Goal: Transaction & Acquisition: Download file/media

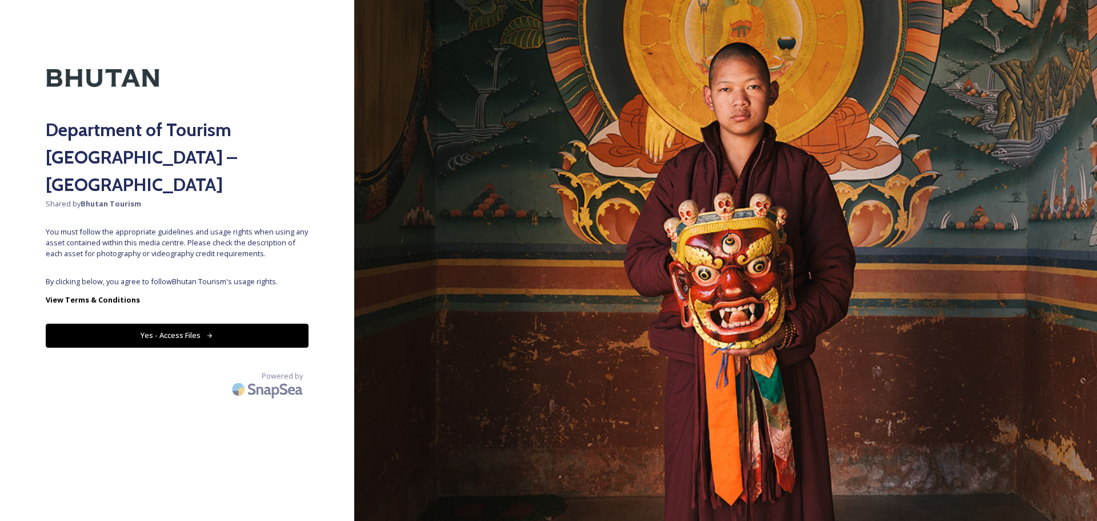
click at [198, 324] on button "Yes - Access Files" at bounding box center [177, 335] width 263 height 23
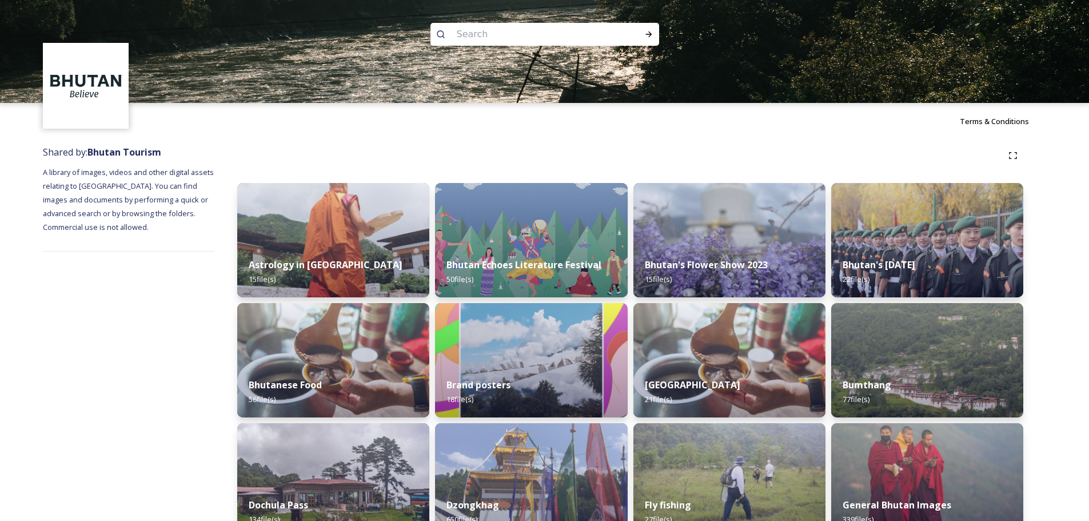
click at [490, 40] on input at bounding box center [529, 34] width 157 height 25
click at [469, 34] on input at bounding box center [529, 34] width 157 height 25
paste input "Thimphu"
type input "Thimphu"
click at [644, 33] on icon at bounding box center [648, 34] width 9 height 9
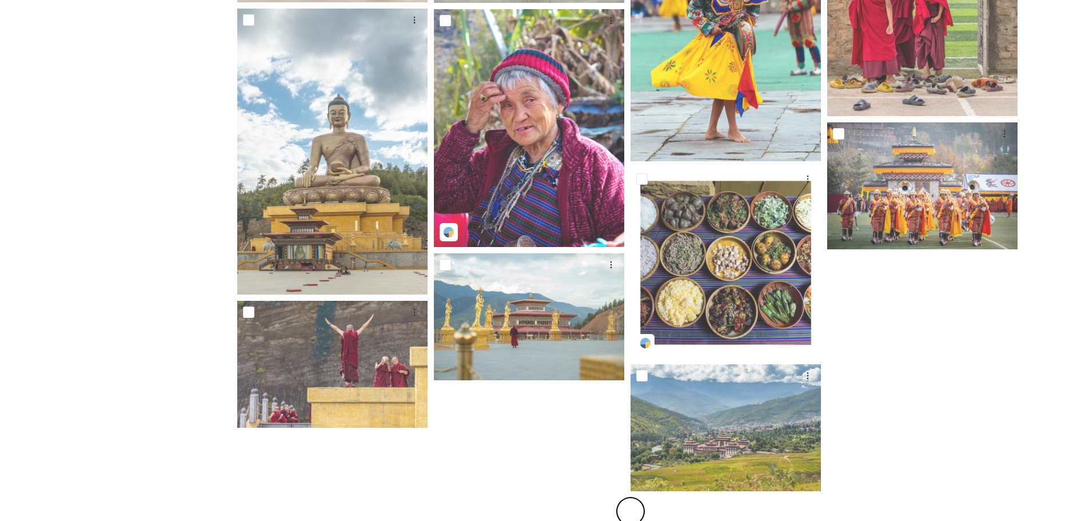
scroll to position [771, 0]
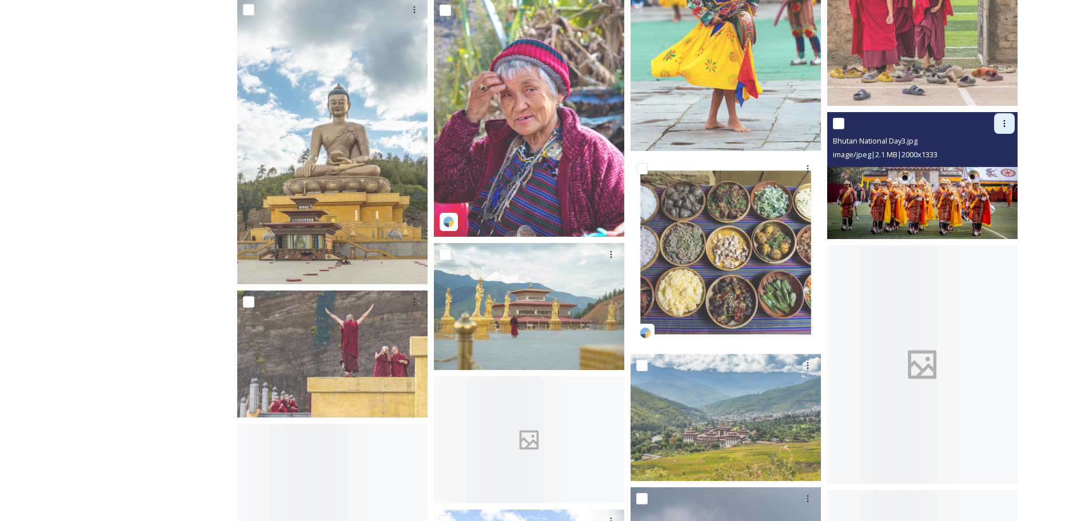
click at [1004, 121] on icon at bounding box center [1005, 123] width 2 height 7
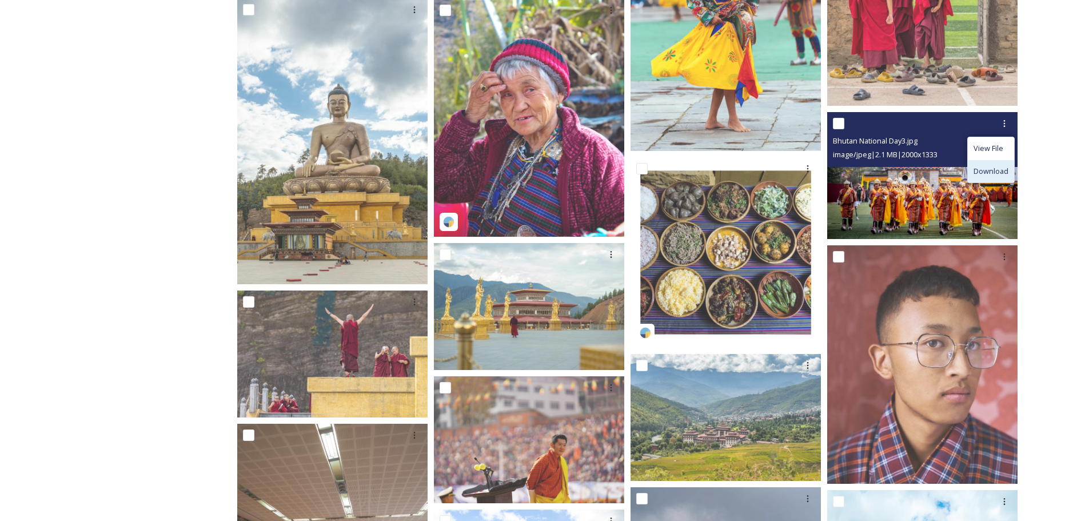
click at [999, 169] on span "Download" at bounding box center [990, 171] width 35 height 11
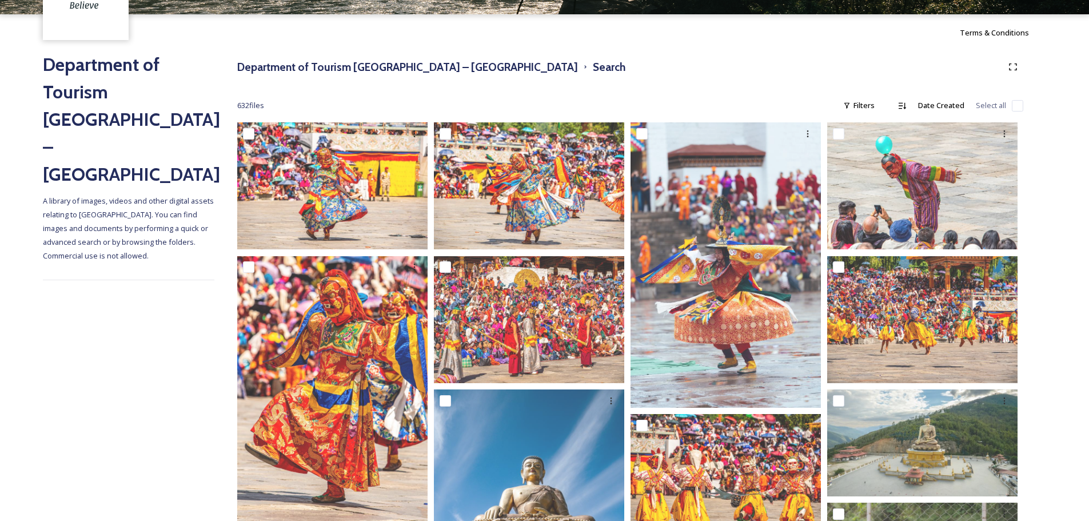
scroll to position [52, 0]
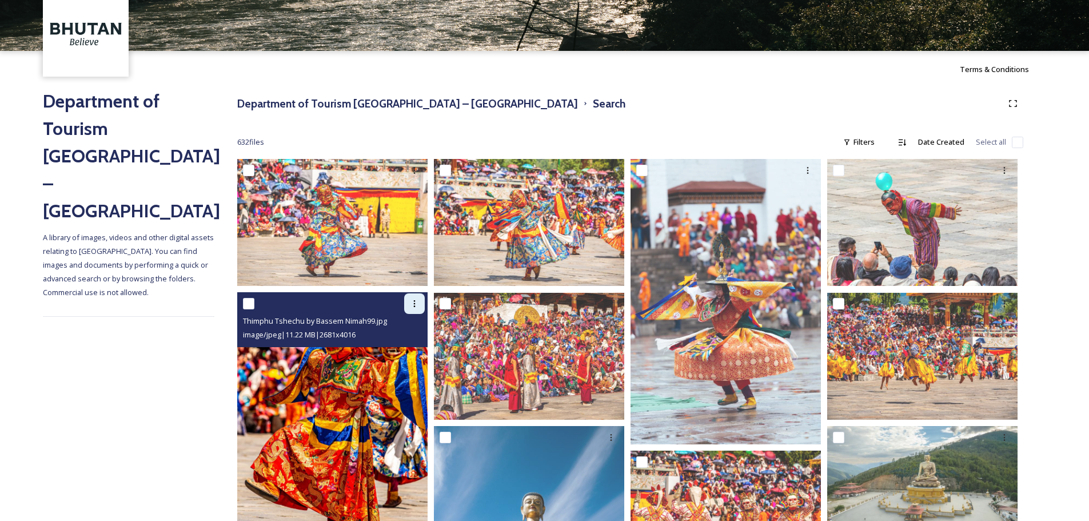
click at [412, 305] on icon at bounding box center [414, 303] width 9 height 9
click at [409, 346] on span "Download" at bounding box center [401, 351] width 35 height 11
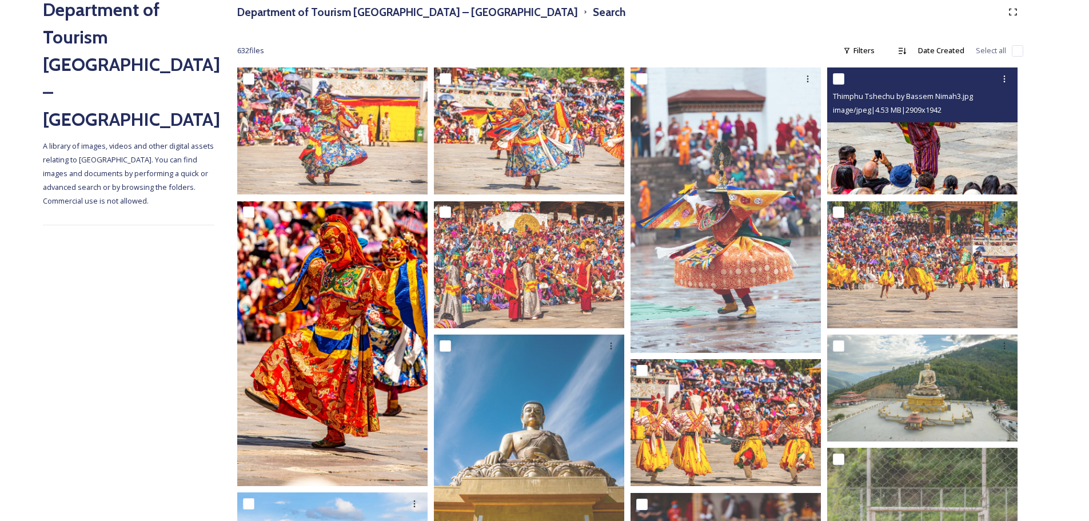
scroll to position [166, 0]
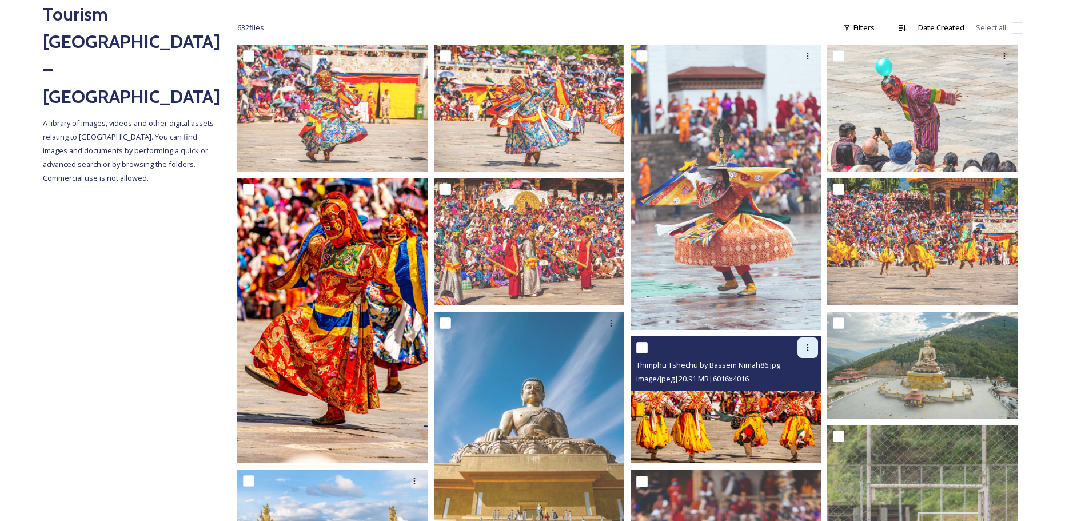
click at [808, 346] on icon at bounding box center [807, 347] width 9 height 9
click at [789, 396] on span "Download" at bounding box center [794, 394] width 35 height 11
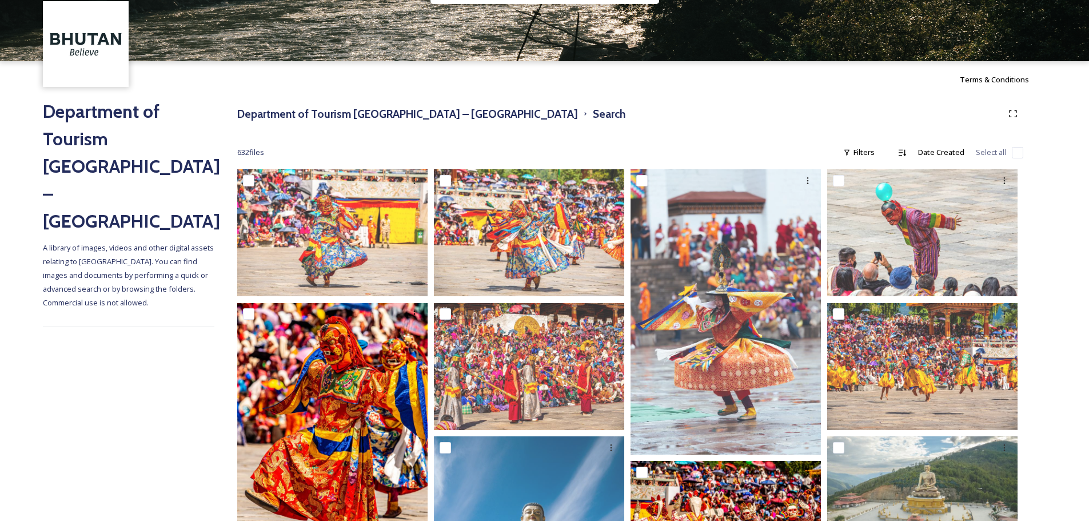
scroll to position [0, 0]
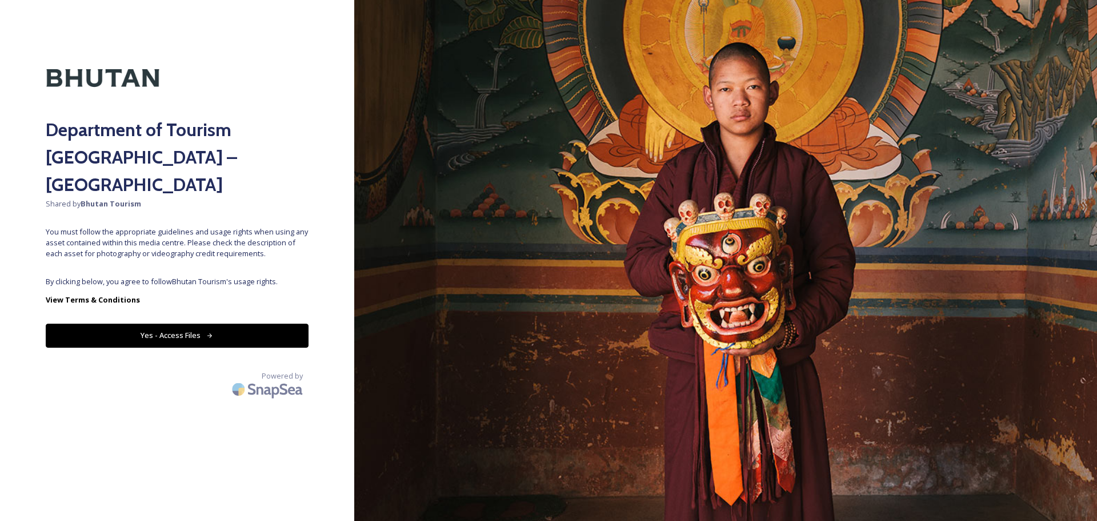
click at [154, 324] on button "Yes - Access Files" at bounding box center [177, 335] width 263 height 23
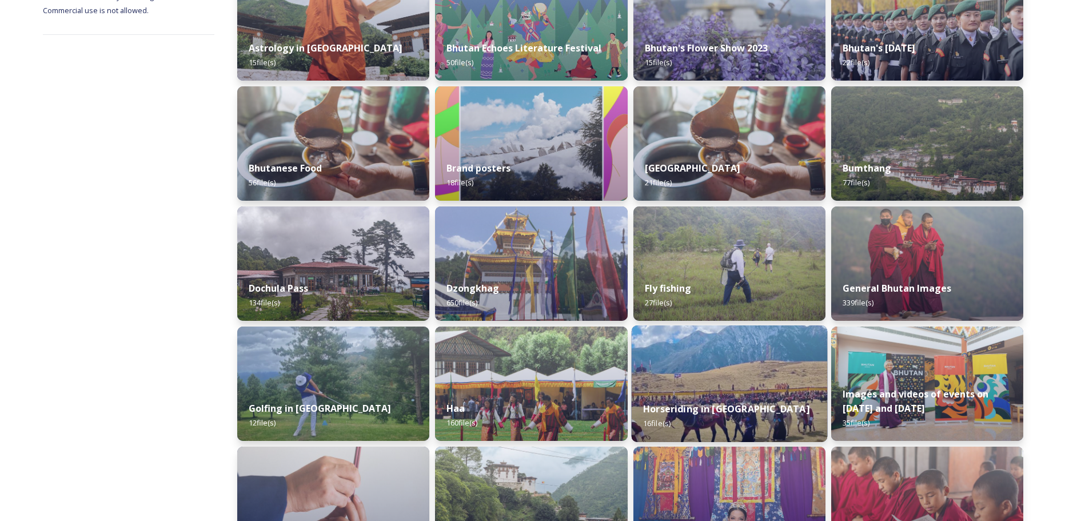
scroll to position [343, 0]
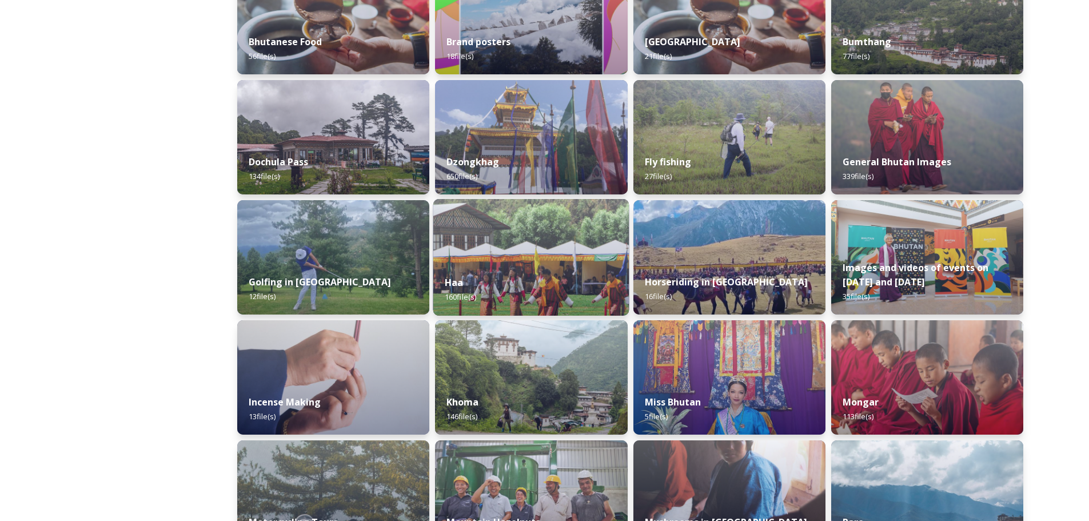
click at [531, 272] on div "Haa 160 file(s)" at bounding box center [531, 290] width 196 height 52
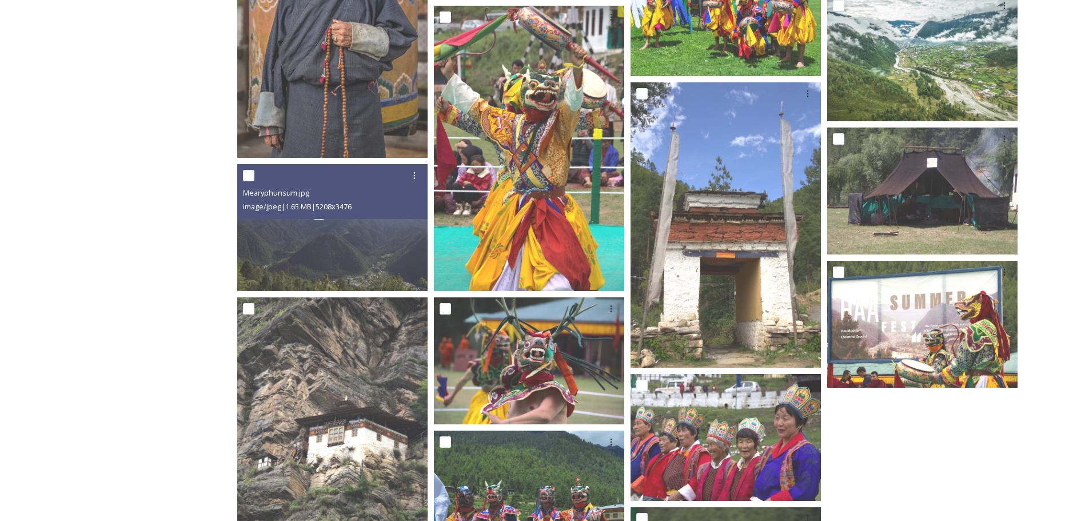
scroll to position [457, 0]
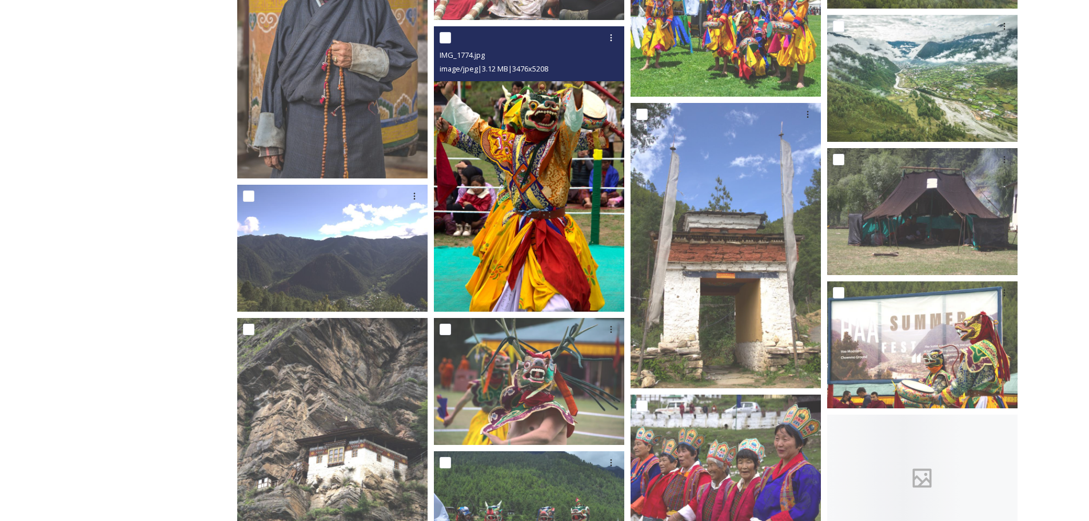
click at [495, 227] on img at bounding box center [529, 168] width 190 height 285
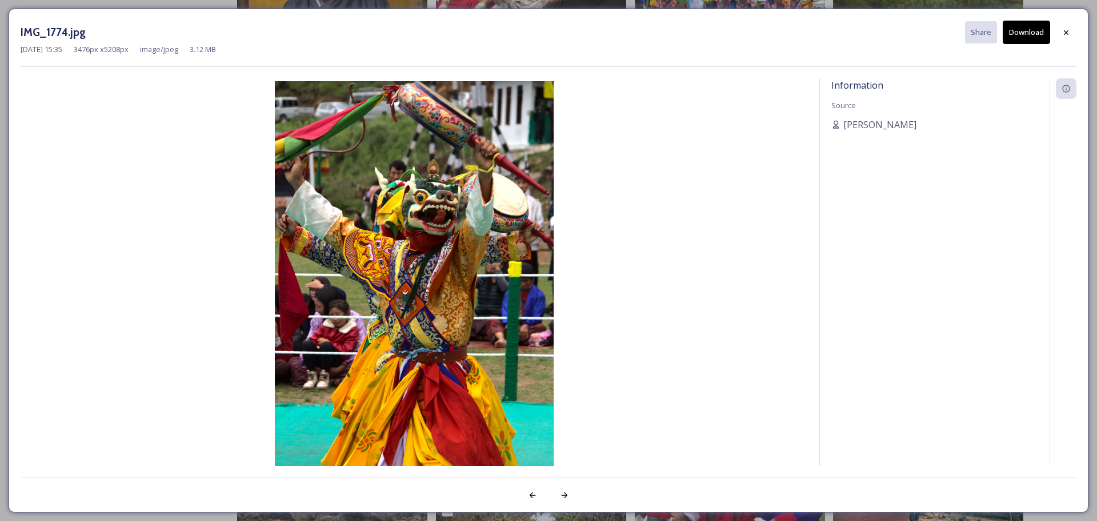
click at [856, 87] on span "Information" at bounding box center [858, 85] width 52 height 13
click at [1020, 38] on button "Download" at bounding box center [1026, 32] width 47 height 23
click at [1073, 34] on div at bounding box center [1066, 32] width 21 height 21
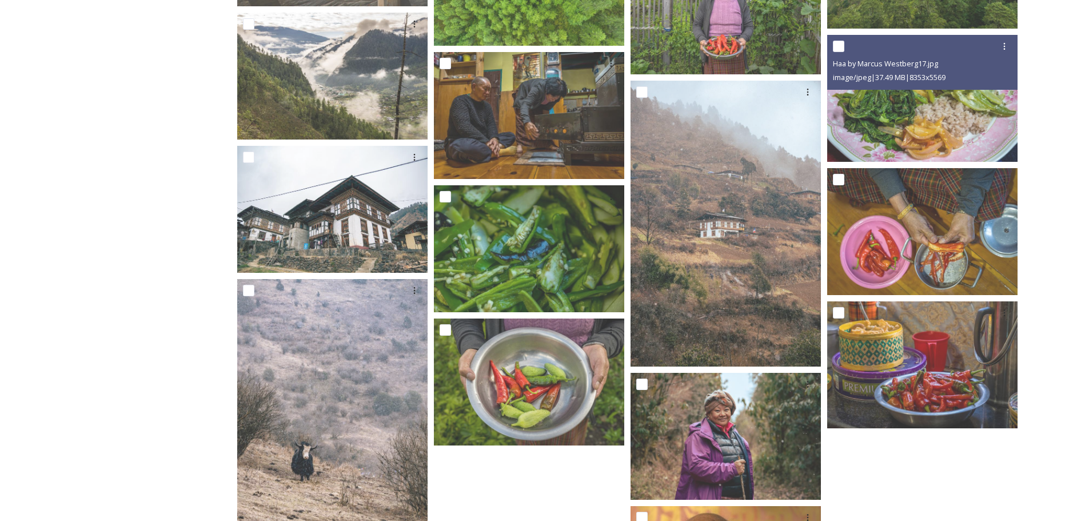
scroll to position [4744, 0]
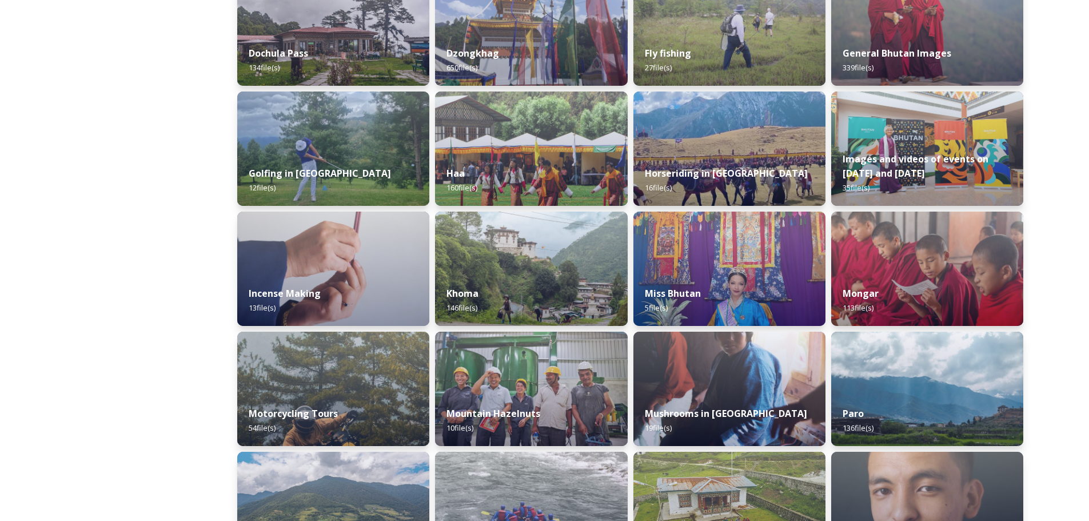
scroll to position [514, 0]
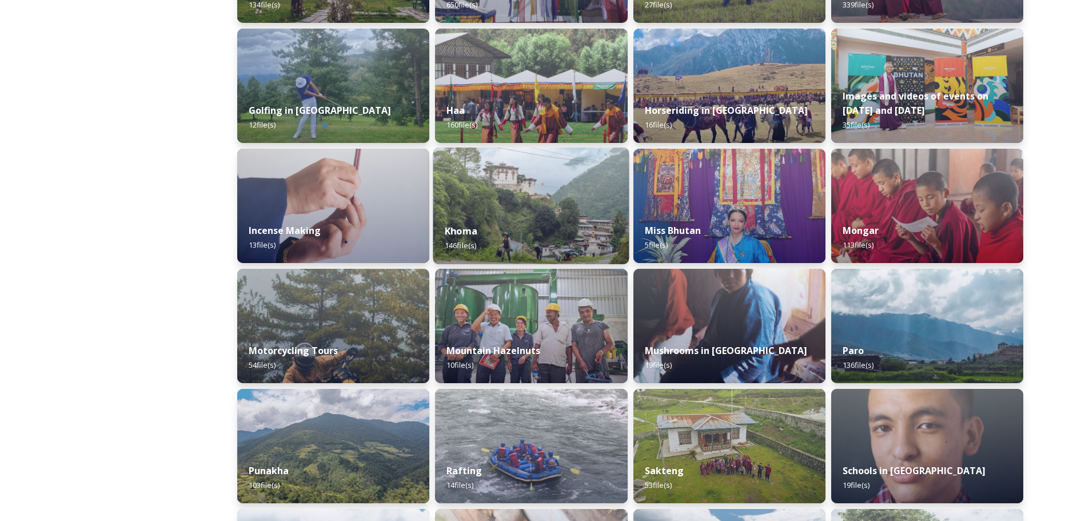
click at [572, 181] on img at bounding box center [531, 205] width 196 height 117
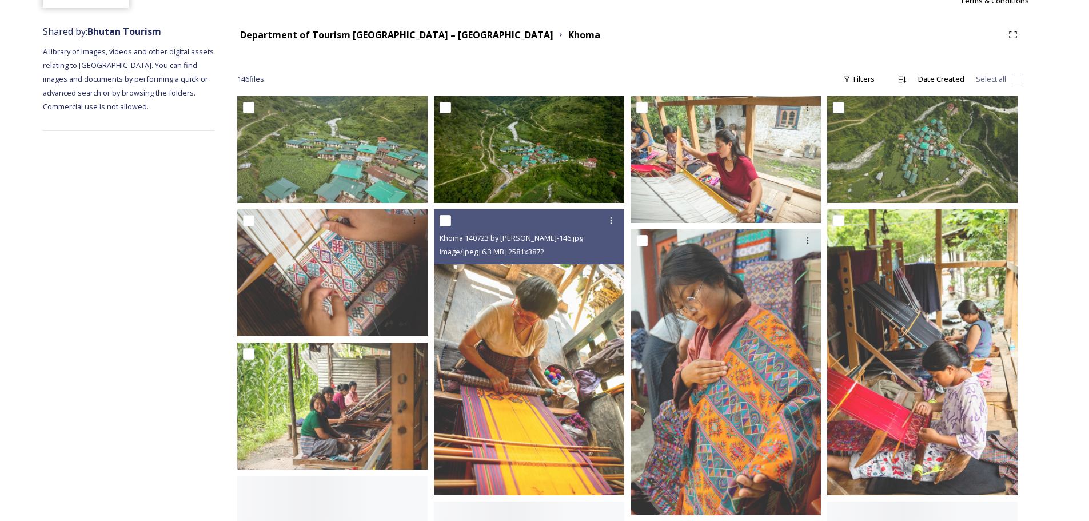
scroll to position [457, 0]
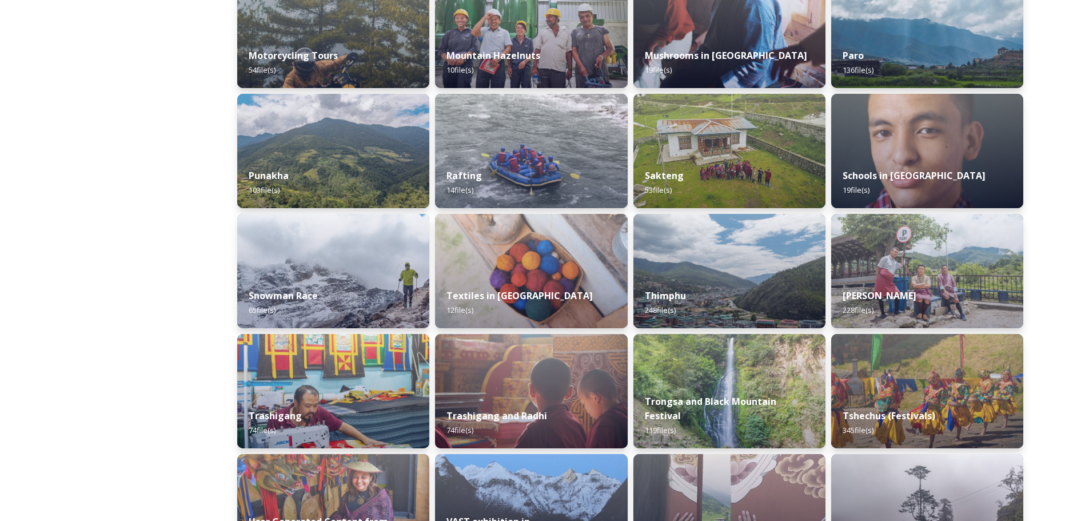
scroll to position [954, 0]
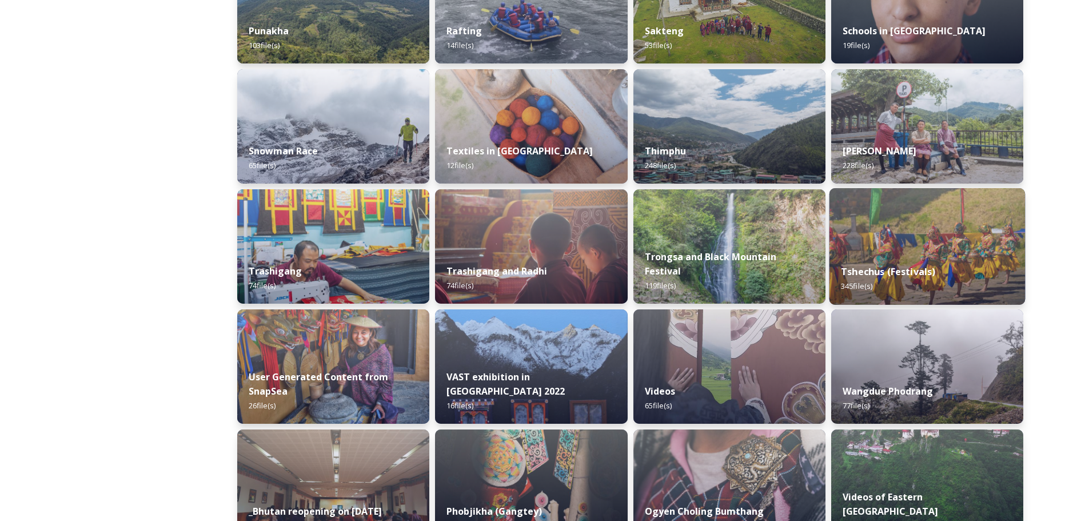
click at [927, 246] on img at bounding box center [927, 246] width 196 height 117
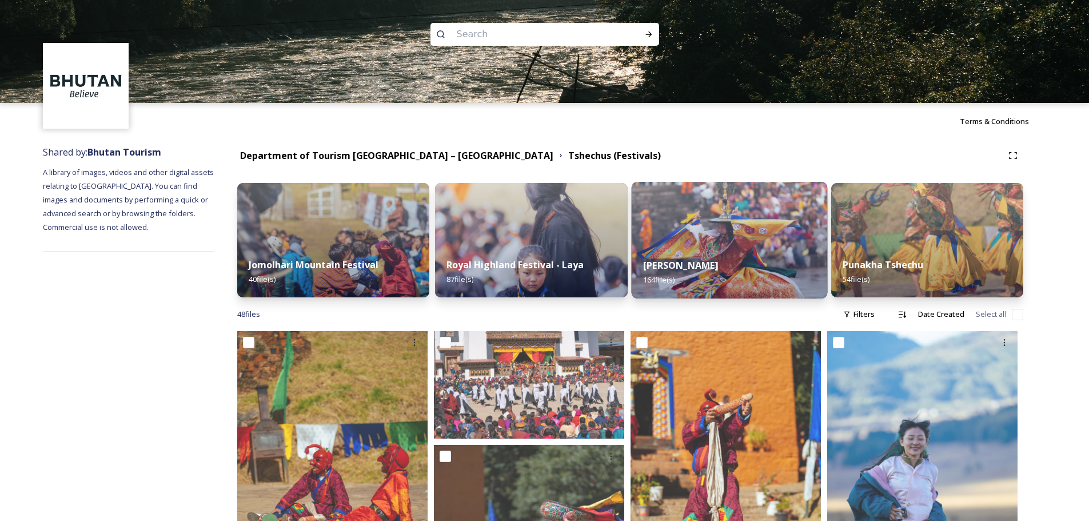
click at [704, 226] on img at bounding box center [729, 240] width 196 height 117
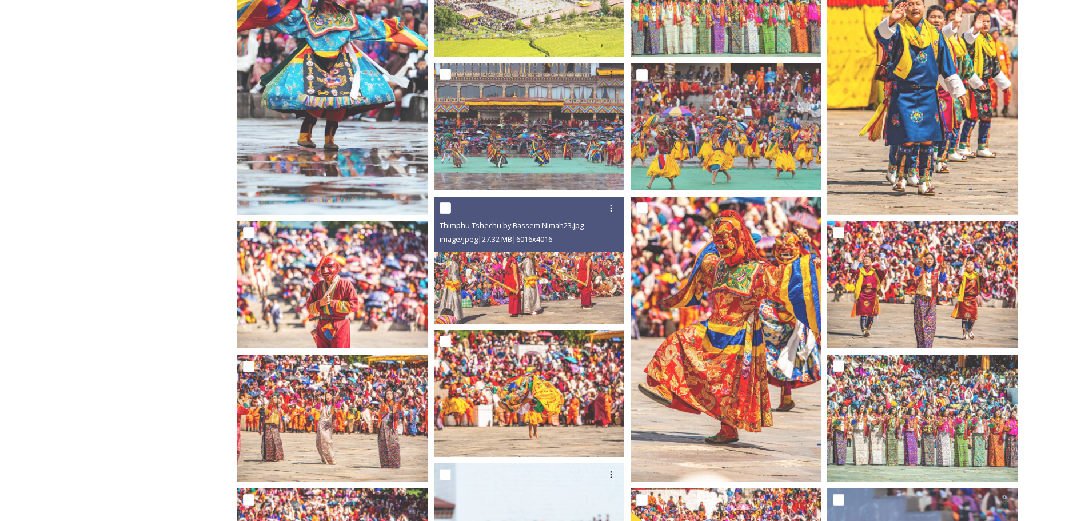
scroll to position [343, 0]
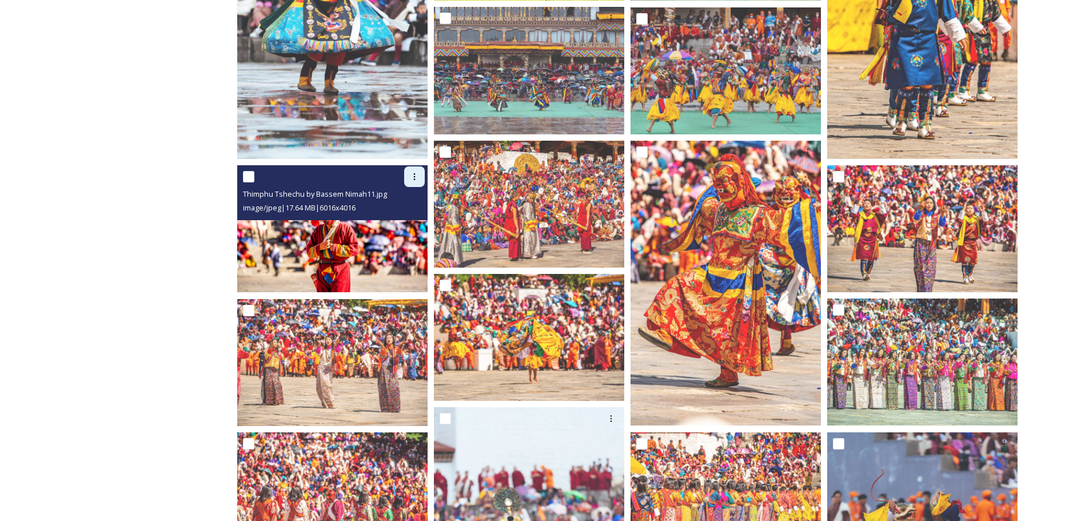
click at [423, 174] on div at bounding box center [414, 176] width 21 height 21
click at [400, 220] on span "Download" at bounding box center [401, 223] width 35 height 11
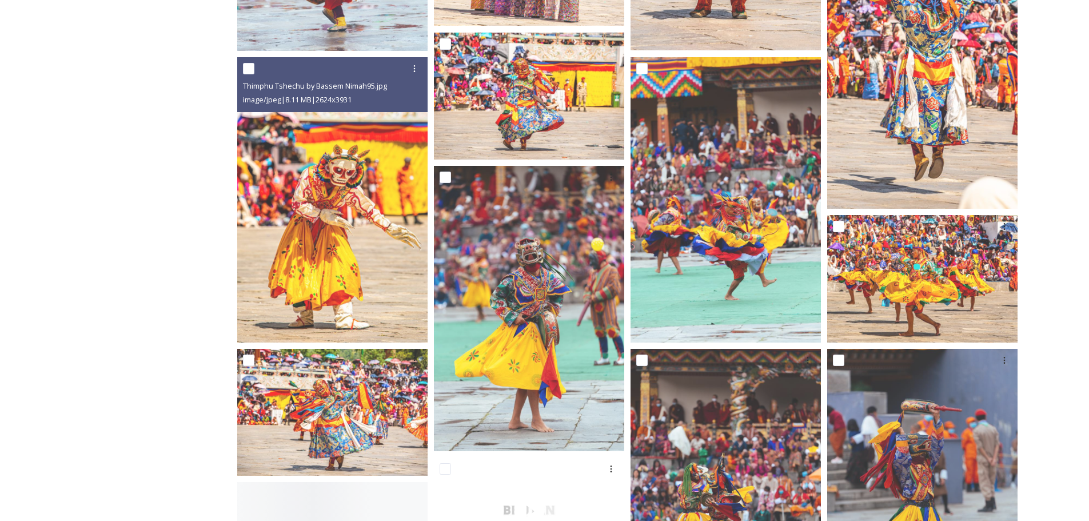
scroll to position [1143, 0]
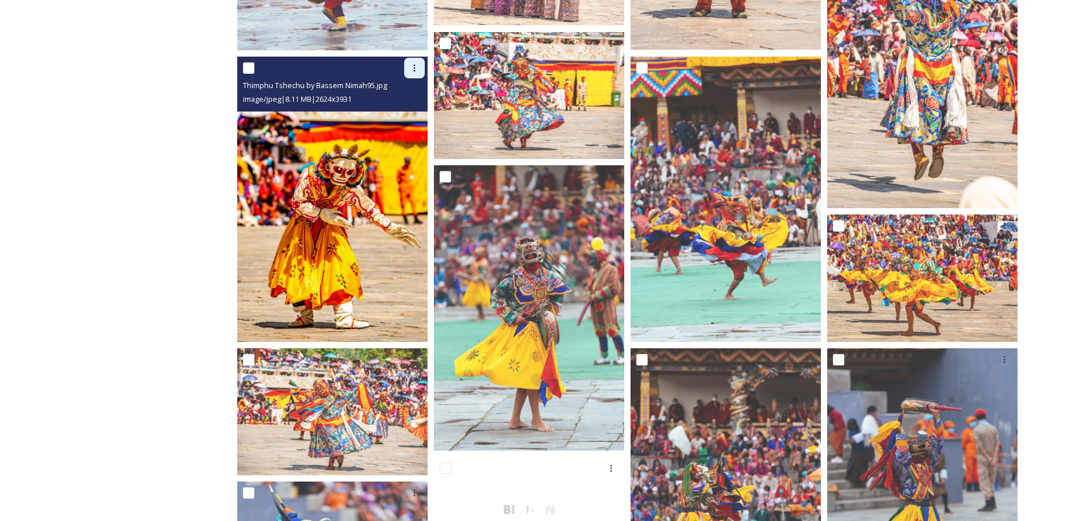
click at [413, 69] on icon at bounding box center [414, 67] width 9 height 9
click at [390, 121] on span "Download" at bounding box center [401, 115] width 35 height 11
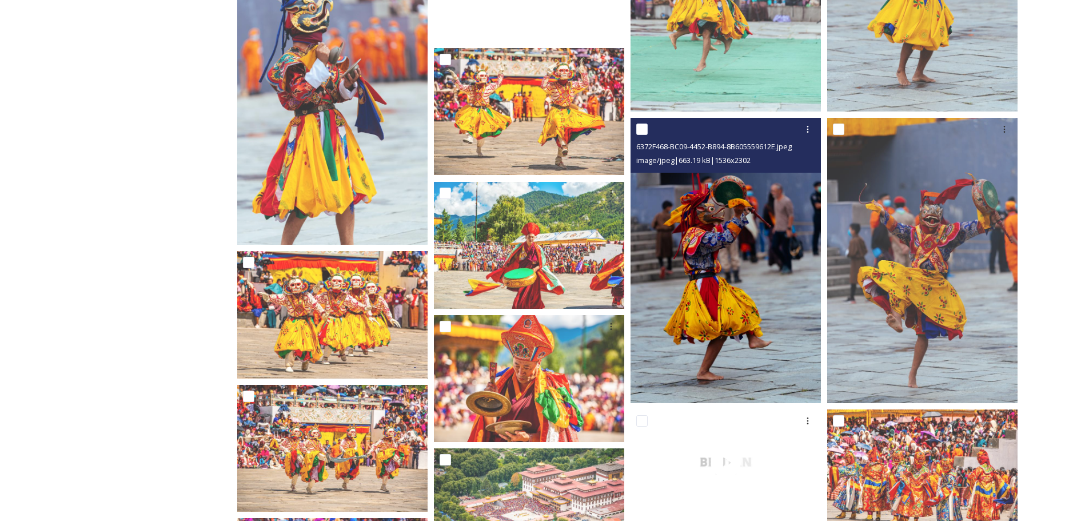
scroll to position [1658, 0]
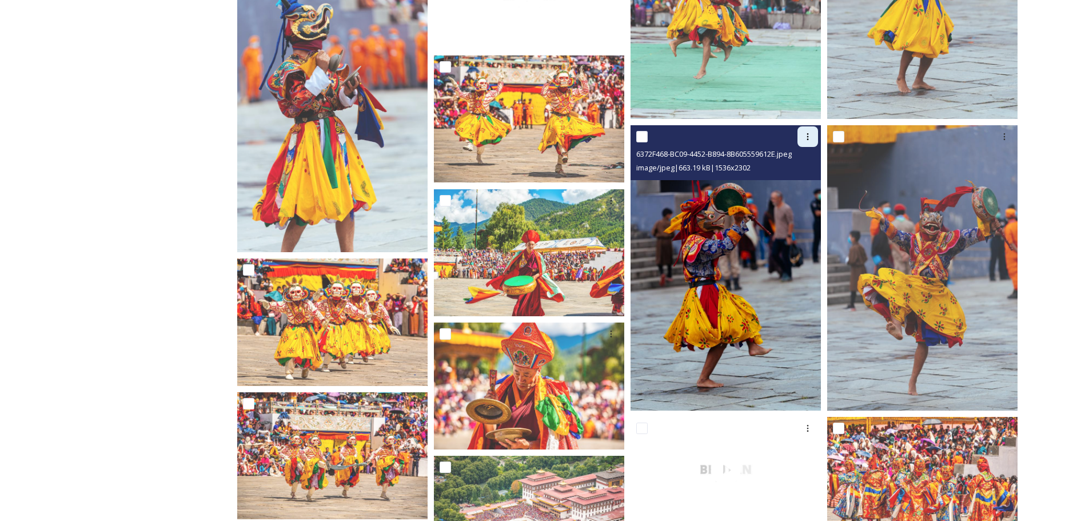
click at [809, 132] on icon at bounding box center [807, 136] width 9 height 9
click at [787, 183] on span "Download" at bounding box center [794, 183] width 35 height 11
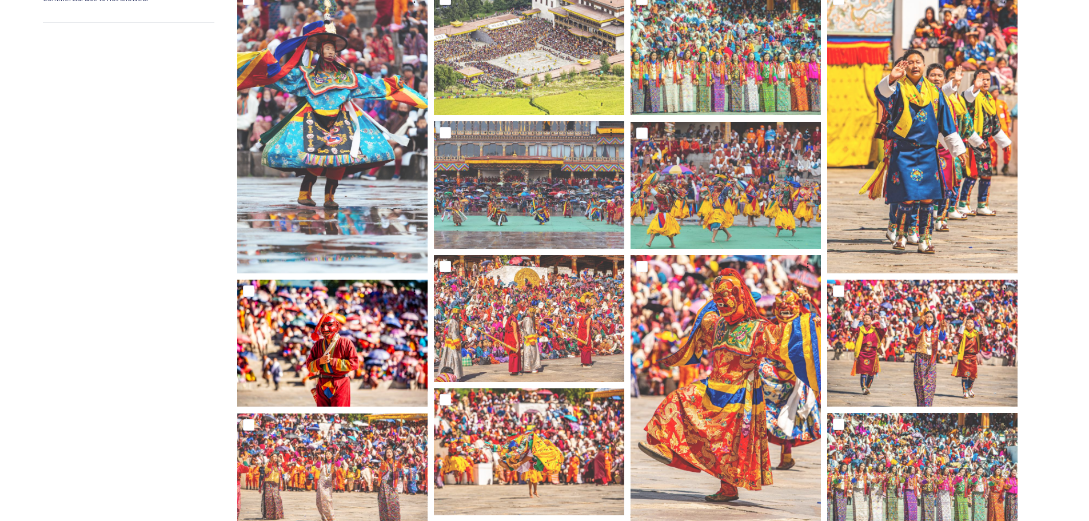
scroll to position [0, 0]
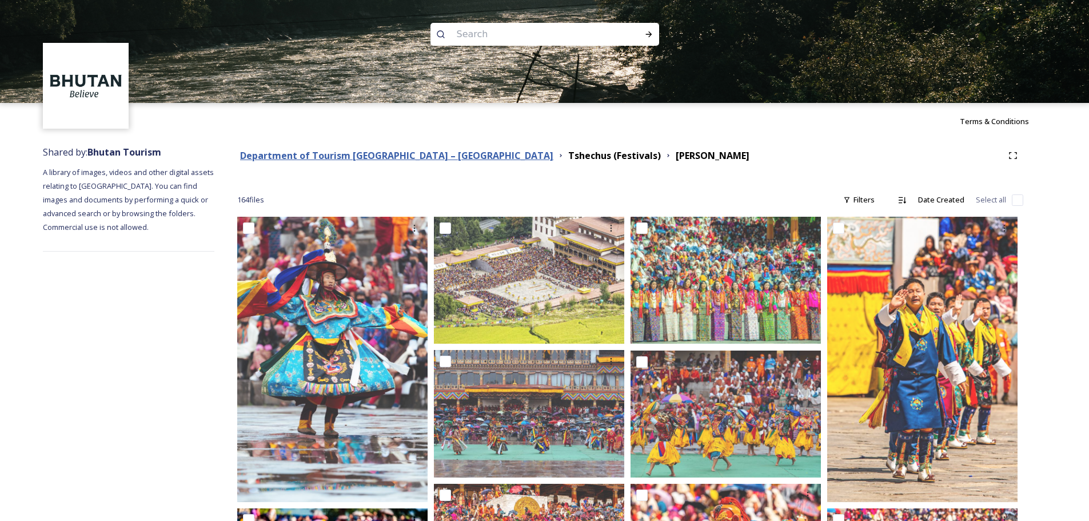
click at [397, 160] on strong "Department of Tourism [GEOGRAPHIC_DATA] – [GEOGRAPHIC_DATA]" at bounding box center [396, 155] width 313 height 13
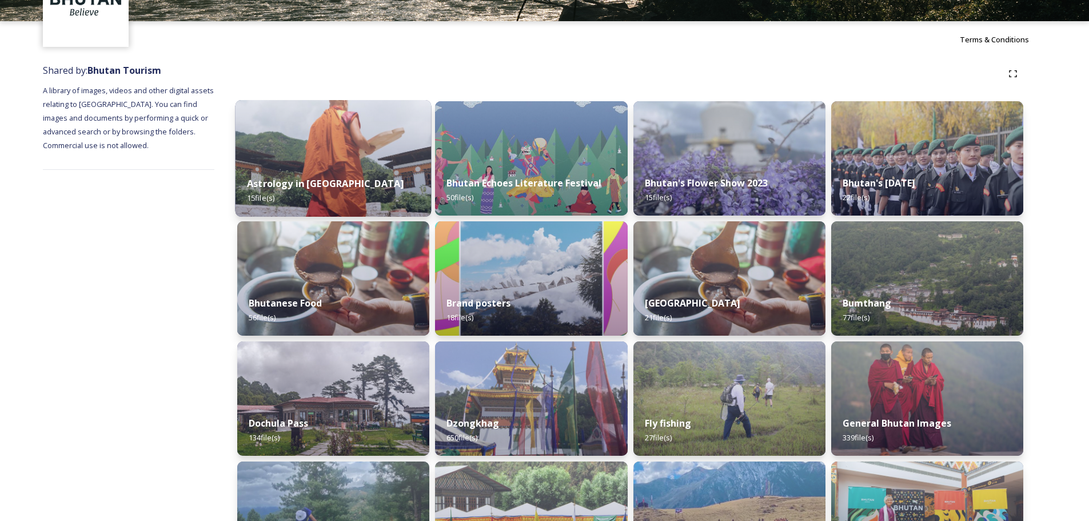
scroll to position [229, 0]
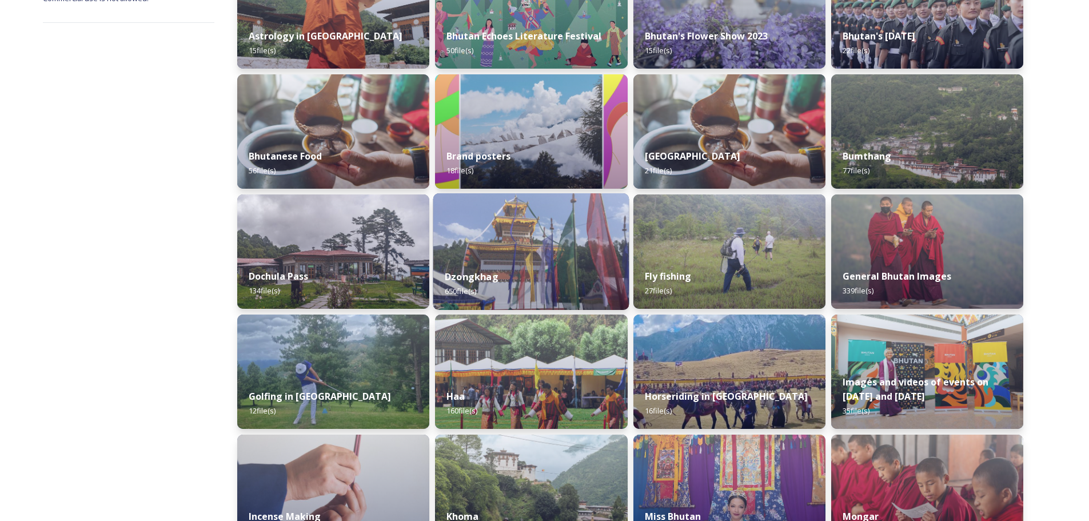
click at [513, 251] on img at bounding box center [531, 251] width 196 height 117
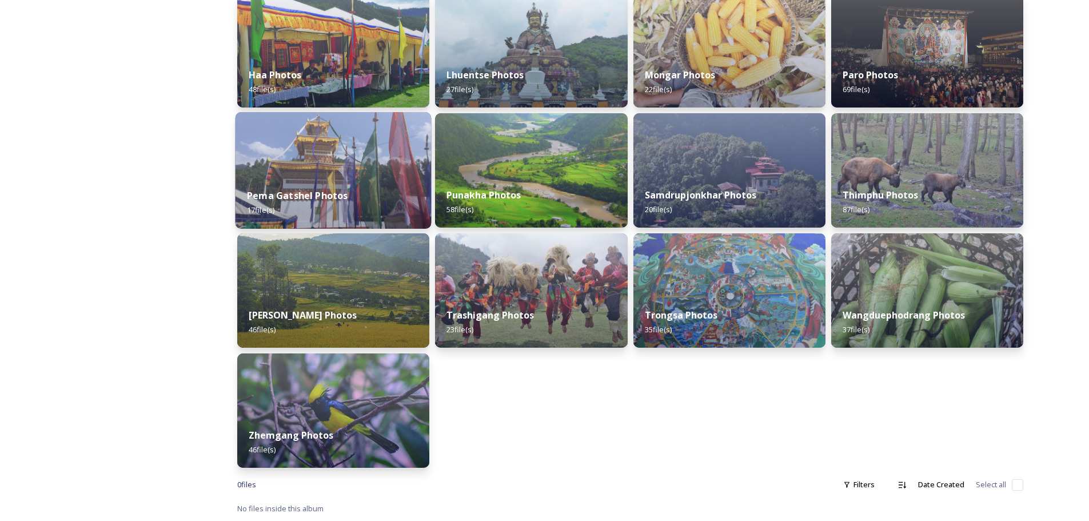
scroll to position [195, 0]
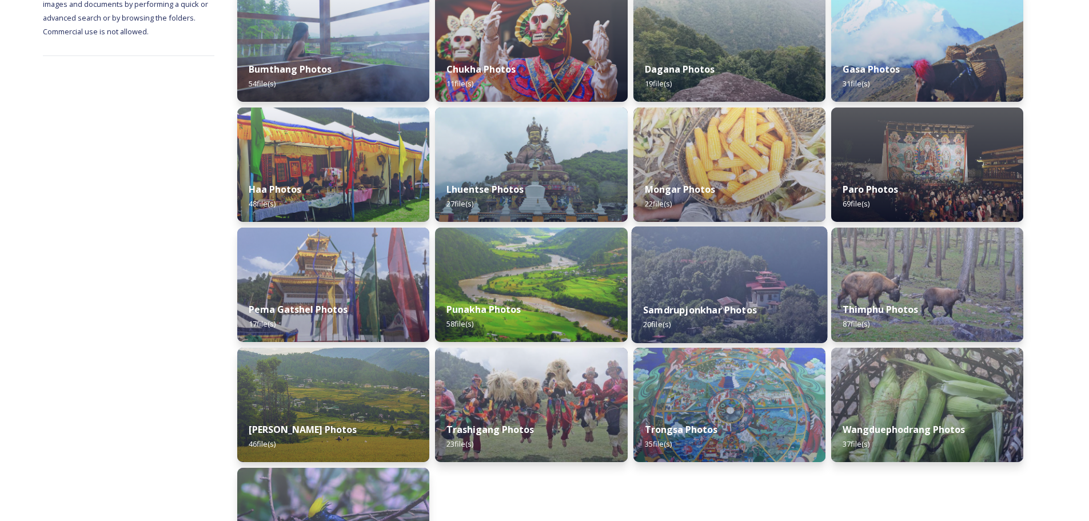
click at [709, 291] on img at bounding box center [729, 284] width 196 height 117
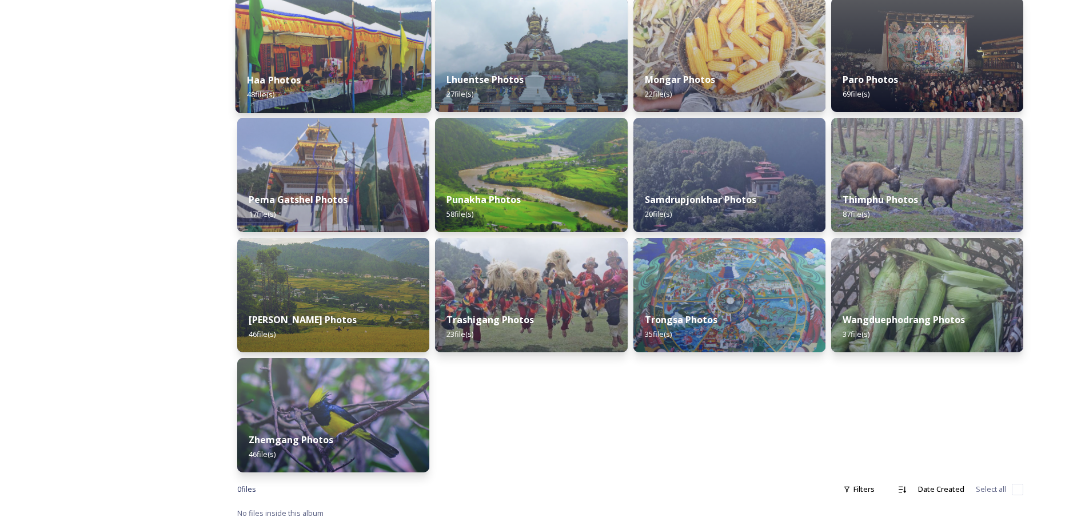
scroll to position [310, 0]
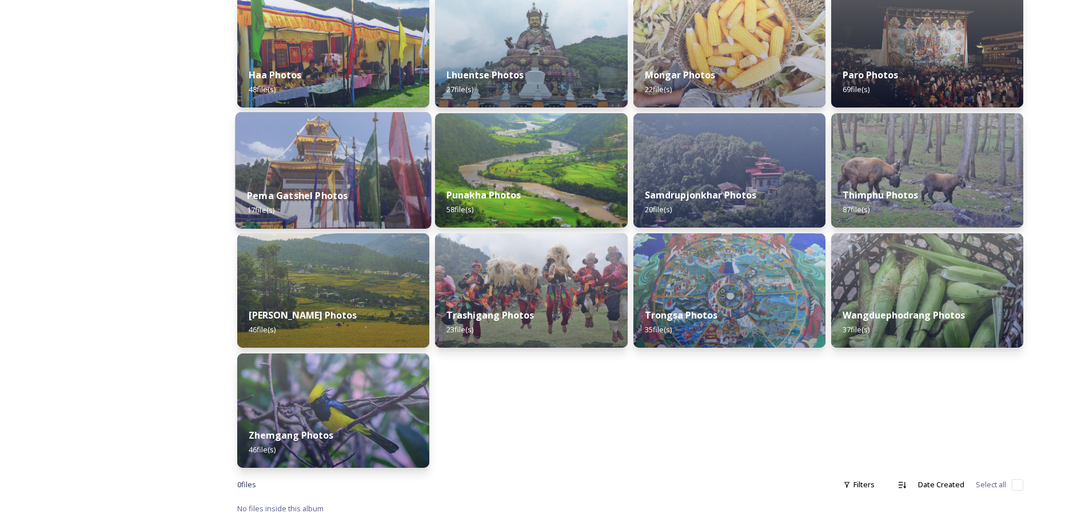
click at [384, 171] on img at bounding box center [333, 170] width 196 height 117
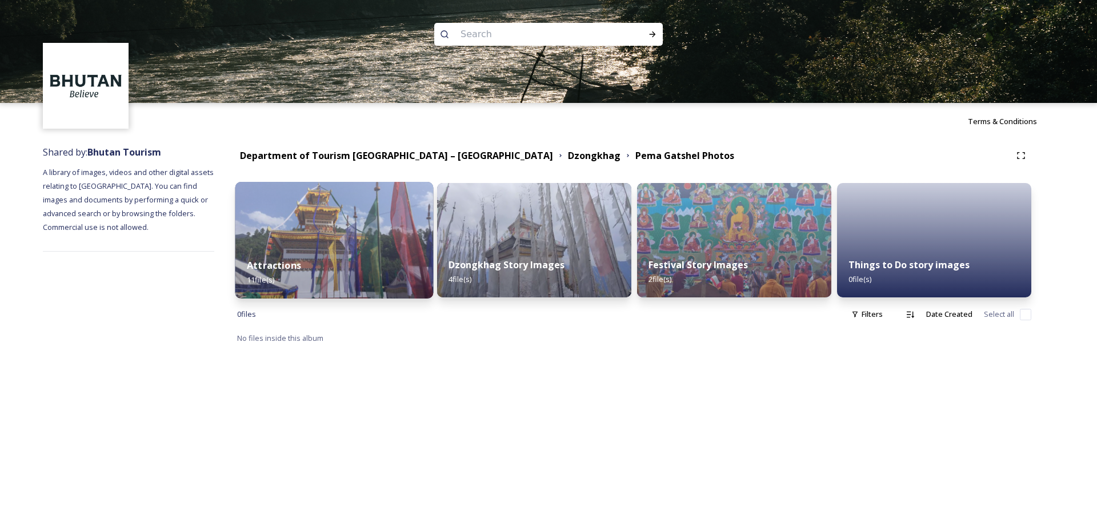
click at [352, 235] on img at bounding box center [334, 240] width 198 height 117
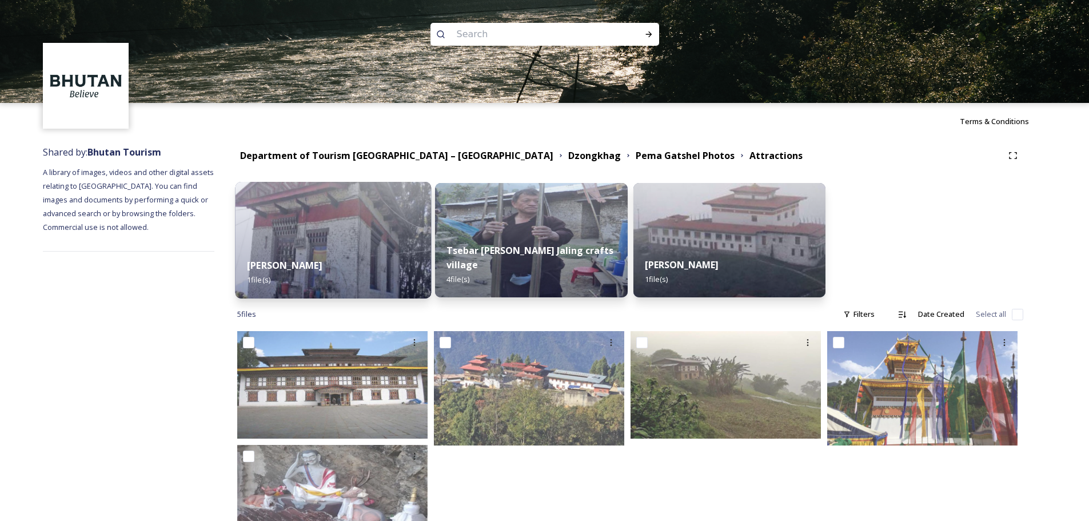
scroll to position [63, 0]
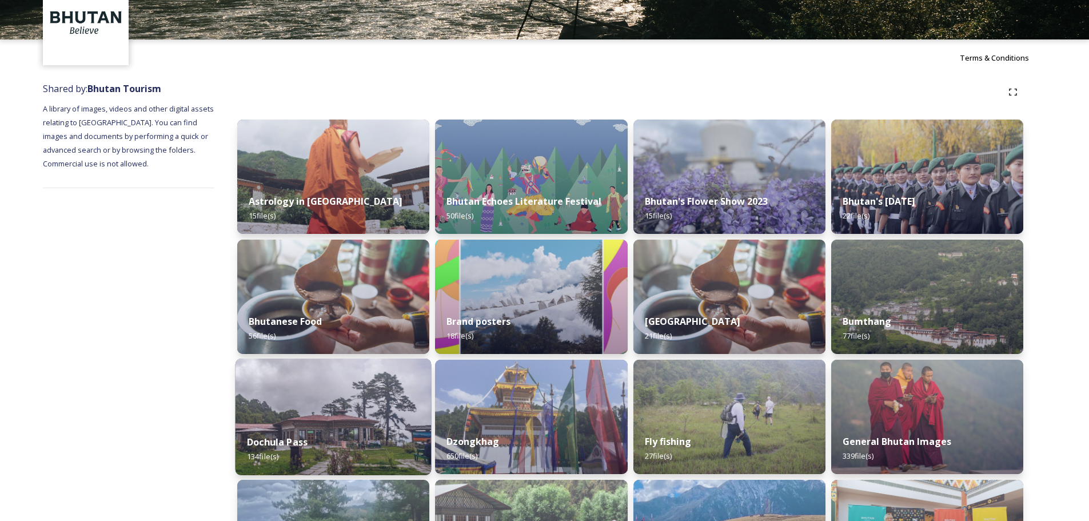
scroll to position [171, 0]
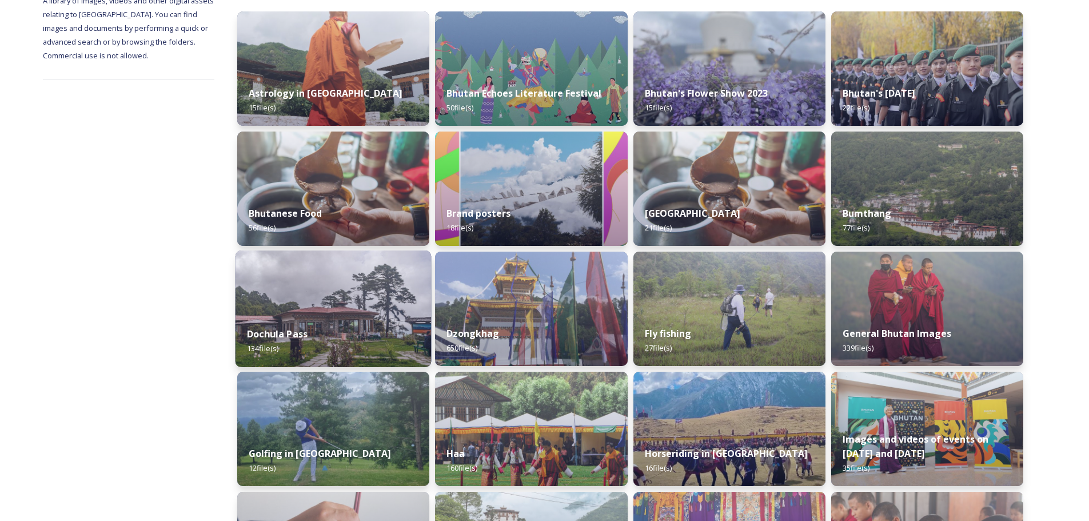
click at [345, 317] on div "Dochula Pass 134 file(s)" at bounding box center [333, 341] width 196 height 52
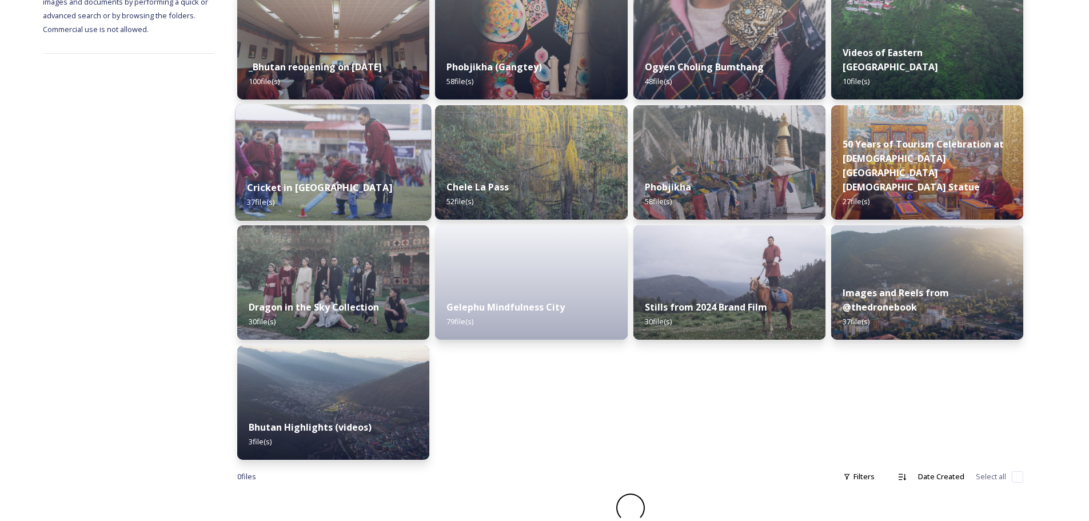
scroll to position [205, 0]
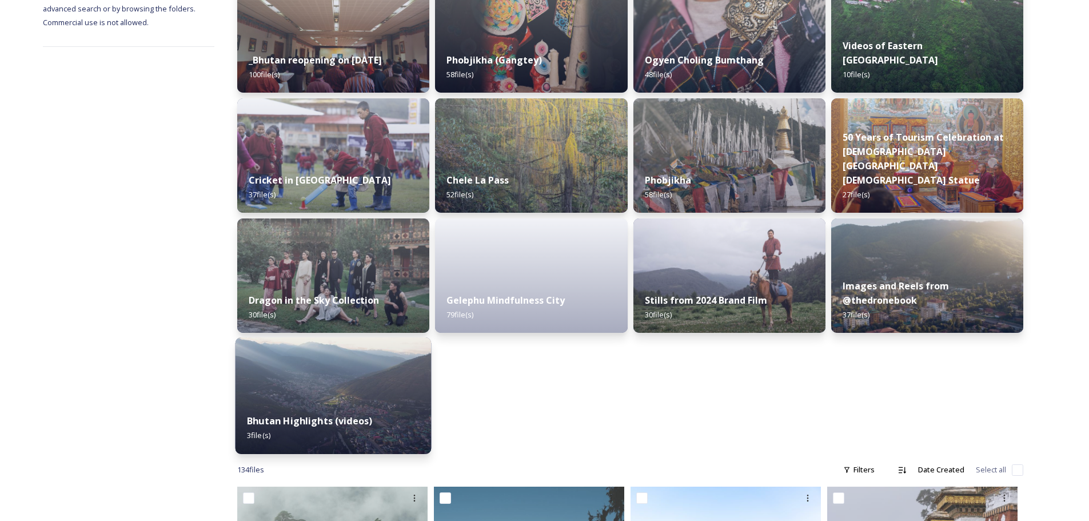
click at [341, 385] on img at bounding box center [333, 395] width 196 height 117
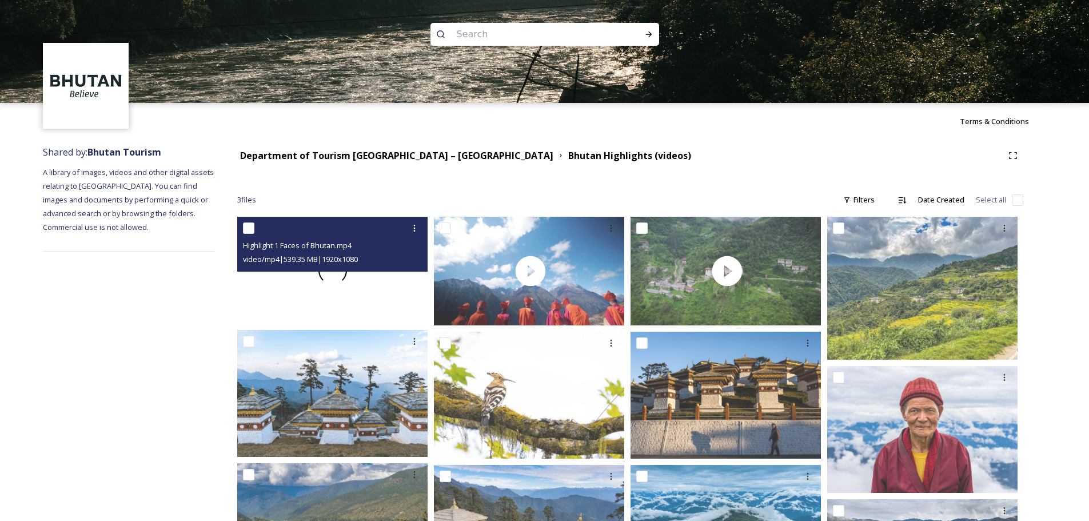
click at [320, 278] on div at bounding box center [332, 270] width 190 height 107
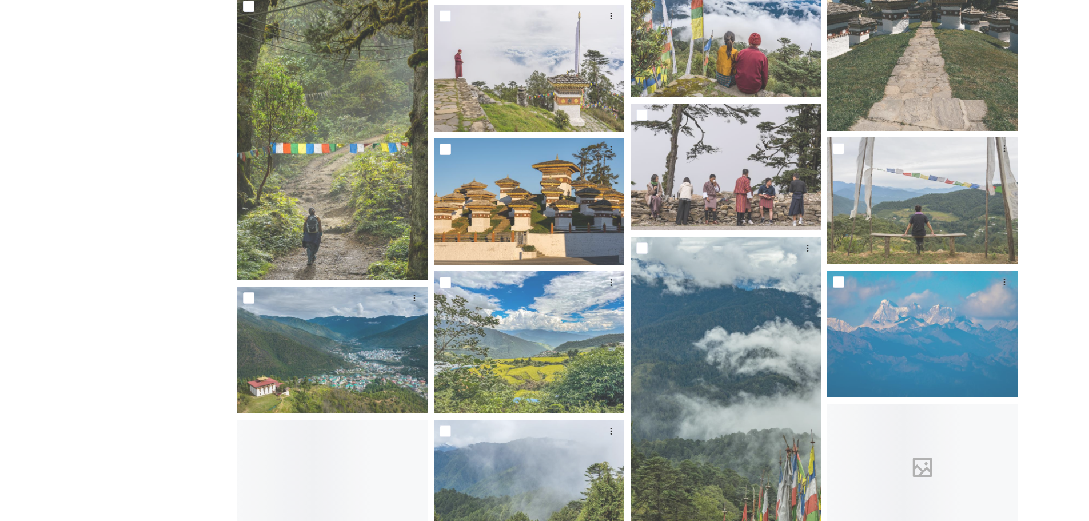
scroll to position [1407, 0]
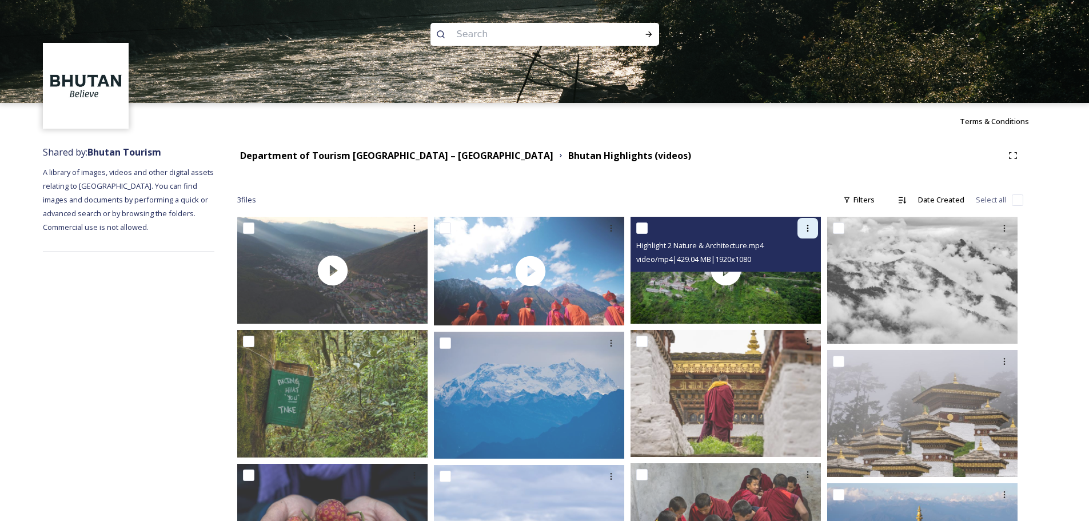
click at [805, 228] on icon at bounding box center [807, 227] width 9 height 9
click at [792, 274] on span "Download" at bounding box center [794, 275] width 35 height 11
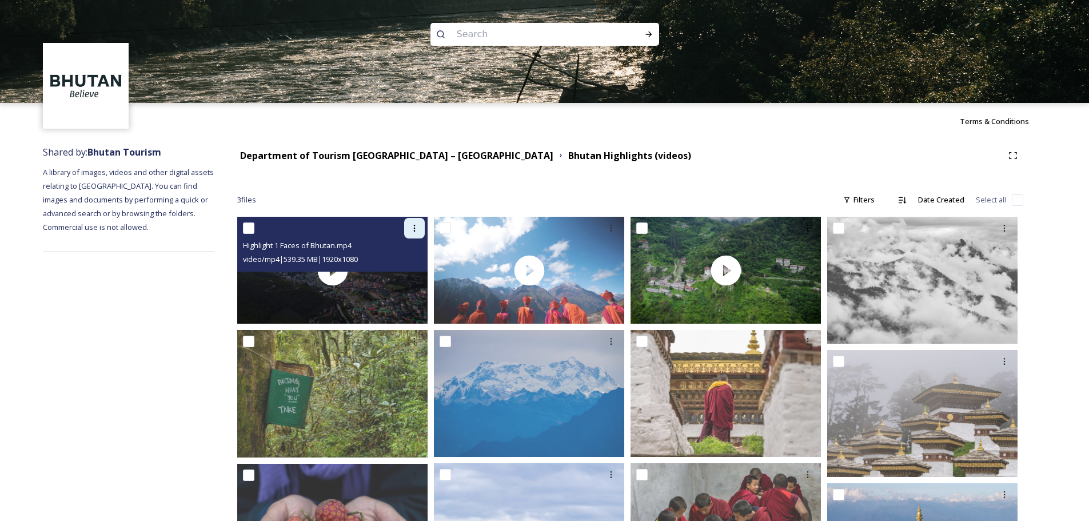
click at [412, 232] on icon at bounding box center [414, 227] width 9 height 9
click at [401, 273] on span "Download" at bounding box center [401, 275] width 35 height 11
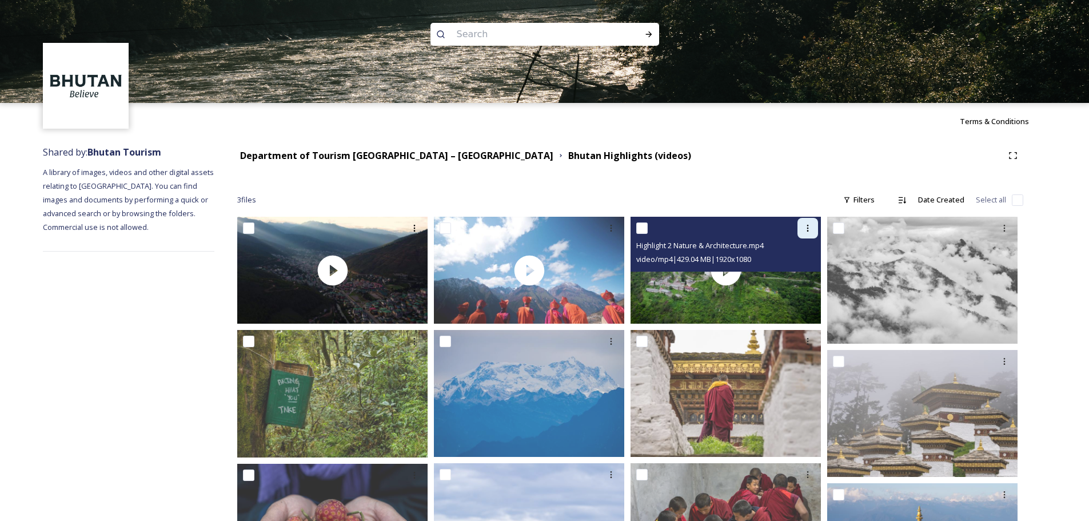
click at [805, 233] on icon at bounding box center [807, 227] width 9 height 9
click at [797, 252] on span "View File" at bounding box center [792, 252] width 30 height 11
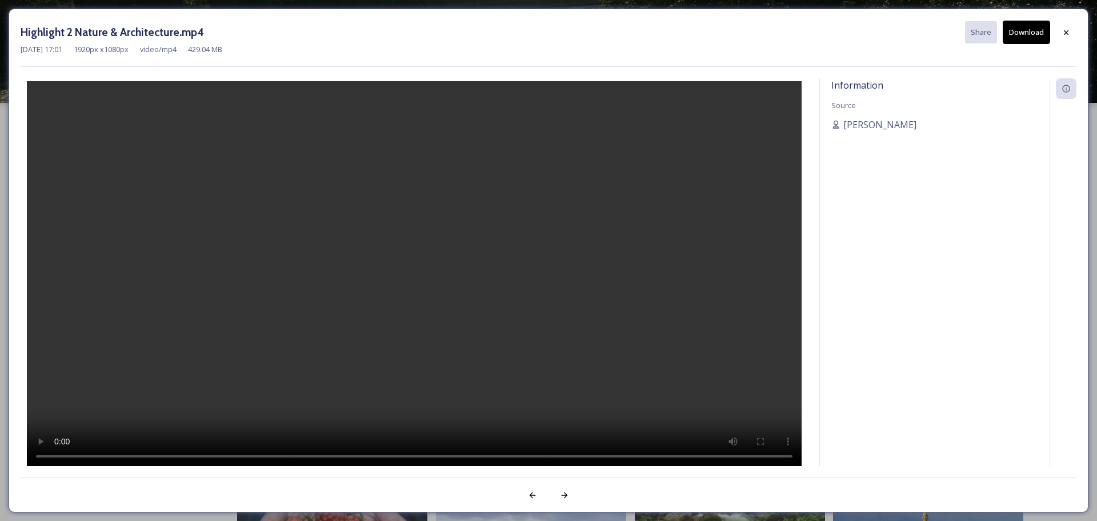
click at [1031, 32] on button "Download" at bounding box center [1026, 32] width 47 height 23
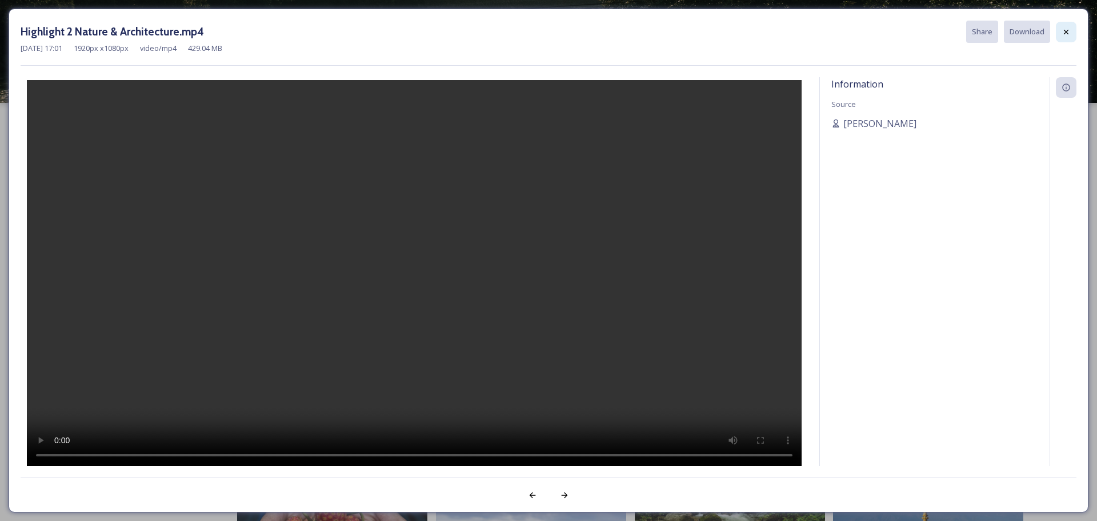
click at [1063, 33] on icon at bounding box center [1066, 31] width 9 height 9
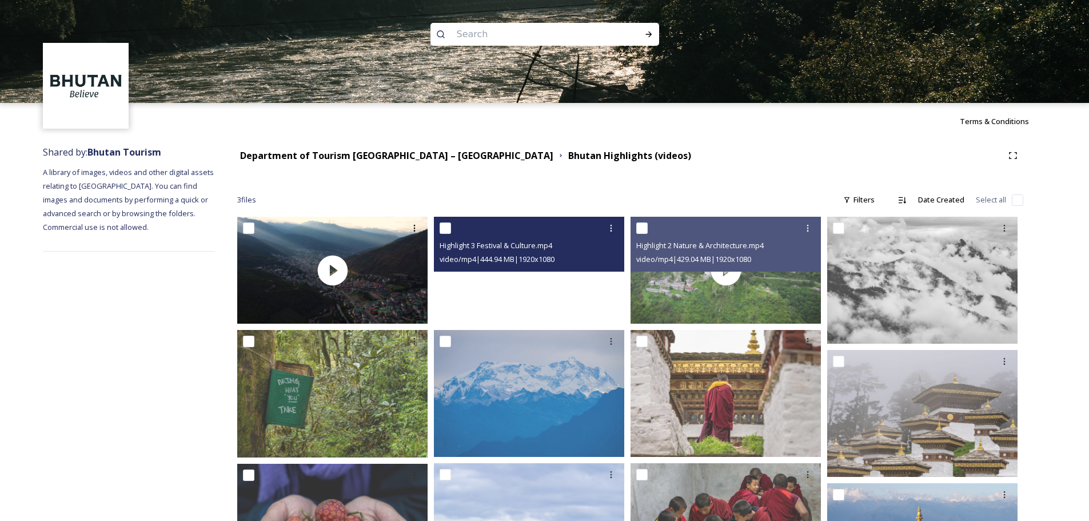
click at [517, 281] on video "Highlight 3 Festival & Culture.mp4" at bounding box center [529, 270] width 190 height 107
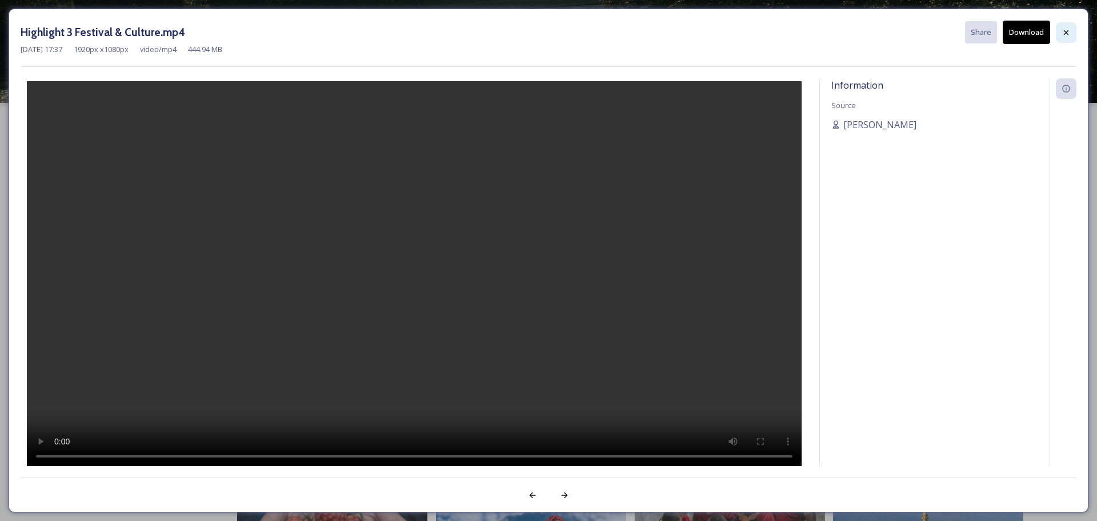
click at [1065, 33] on icon at bounding box center [1066, 32] width 9 height 9
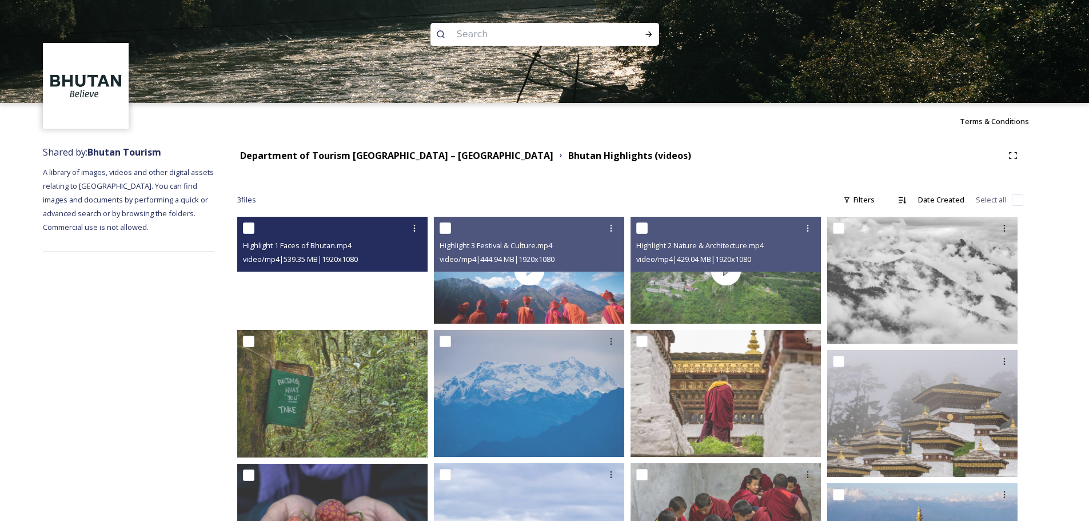
click at [313, 284] on video "Highlight 1 Faces of Bhutan.mp4" at bounding box center [332, 270] width 190 height 107
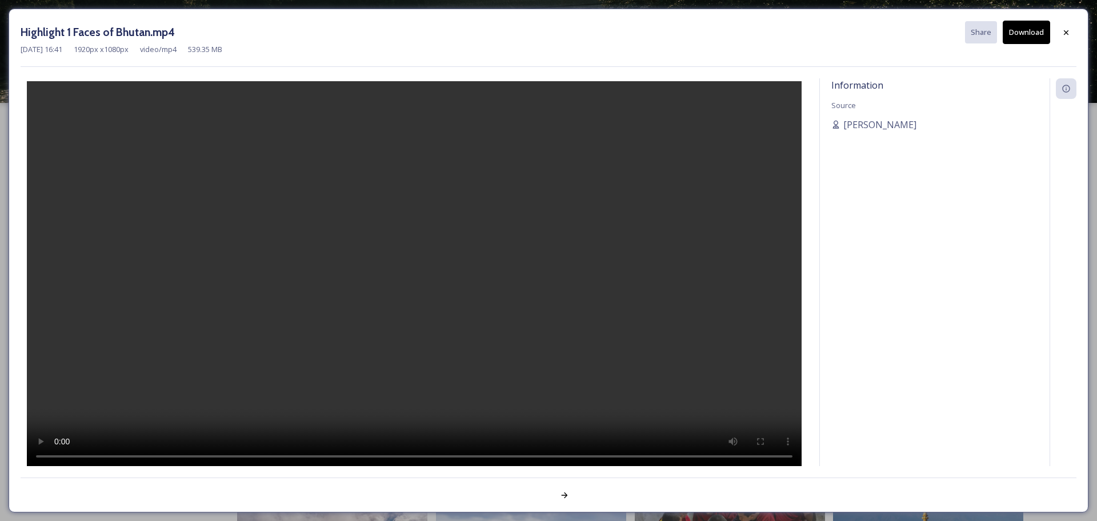
click at [436, 266] on video at bounding box center [414, 275] width 775 height 388
click at [1043, 32] on button "Download" at bounding box center [1026, 32] width 47 height 23
click at [1064, 30] on icon at bounding box center [1066, 32] width 9 height 9
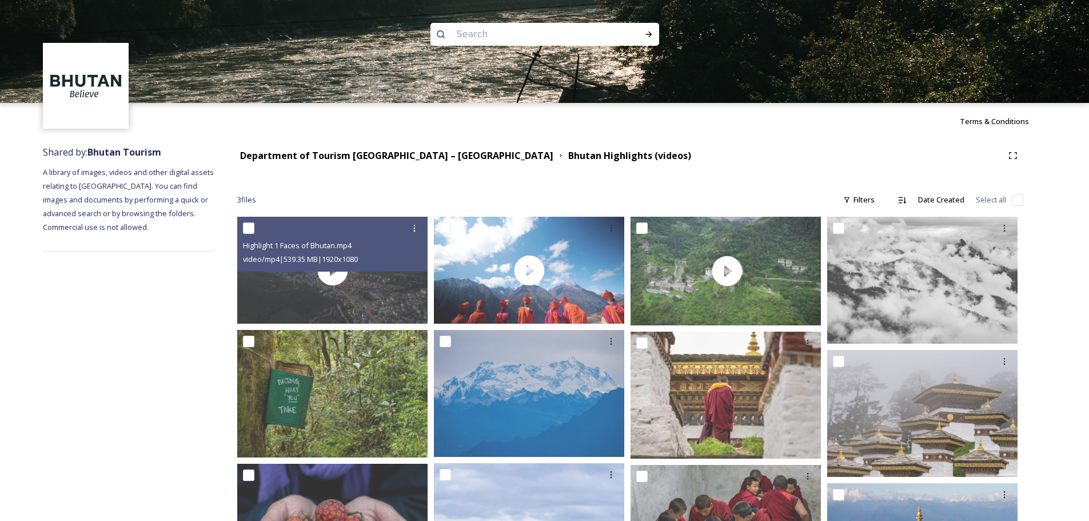
click at [281, 149] on div "Department of Tourism [GEOGRAPHIC_DATA] – [GEOGRAPHIC_DATA]" at bounding box center [396, 156] width 313 height 14
click at [351, 157] on strong "Department of Tourism [GEOGRAPHIC_DATA] – [GEOGRAPHIC_DATA]" at bounding box center [396, 155] width 313 height 13
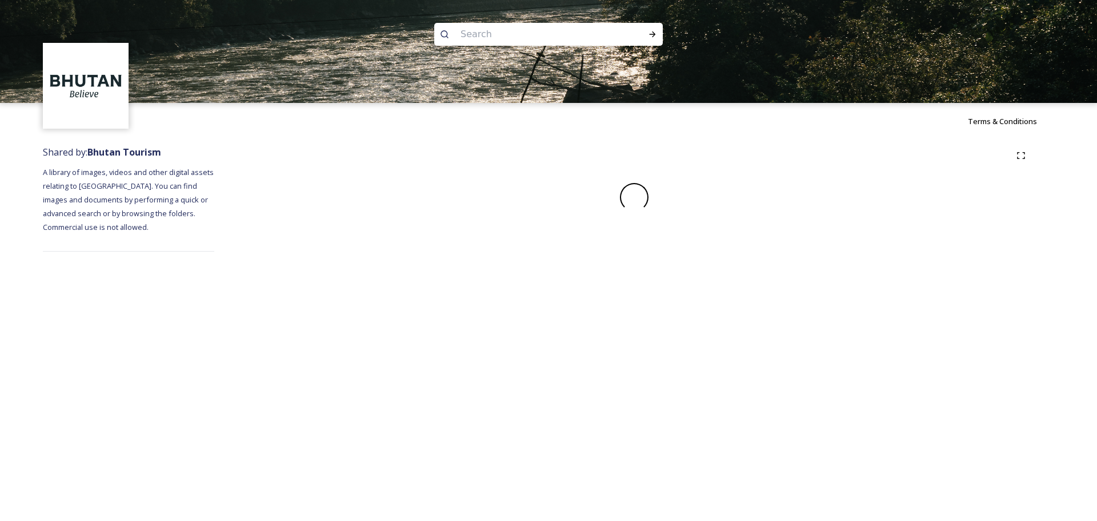
click at [534, 39] on input at bounding box center [533, 34] width 157 height 25
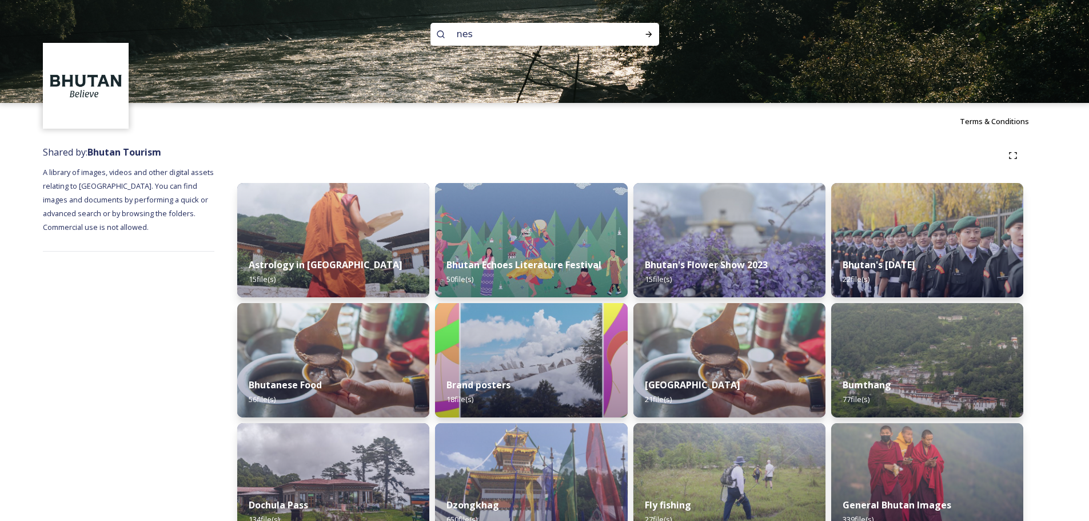
type input "nest"
click at [655, 34] on div "Run Search" at bounding box center [648, 34] width 21 height 21
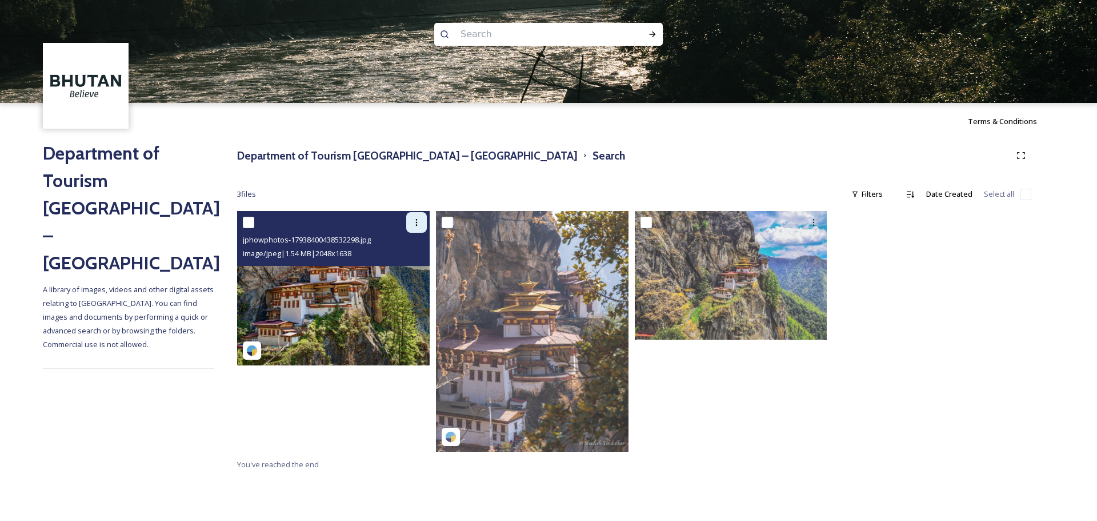
click at [418, 222] on icon at bounding box center [416, 222] width 9 height 9
click at [408, 275] on span "Download" at bounding box center [403, 269] width 35 height 11
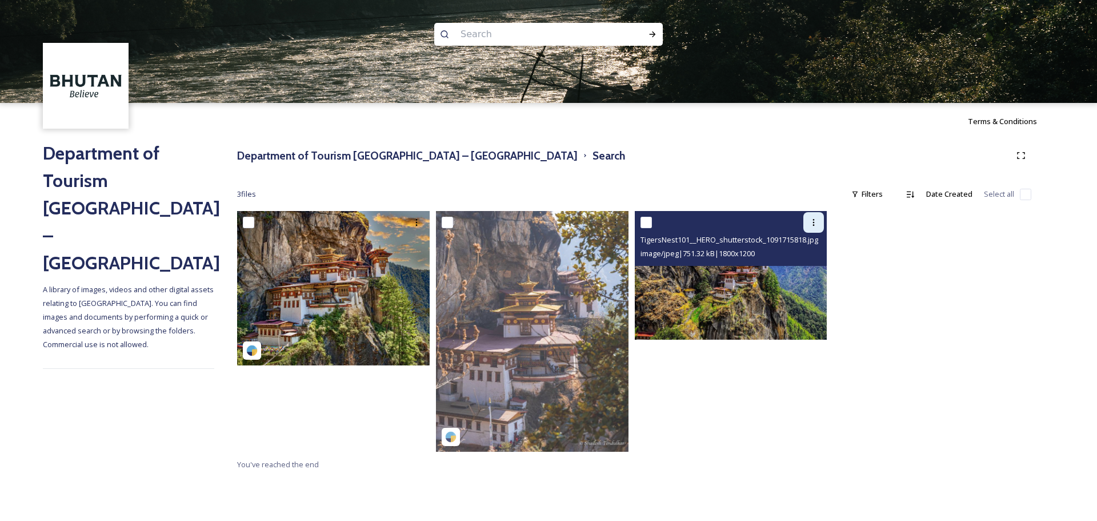
click at [817, 221] on icon at bounding box center [813, 222] width 9 height 9
click at [794, 266] on span "Download" at bounding box center [800, 269] width 35 height 11
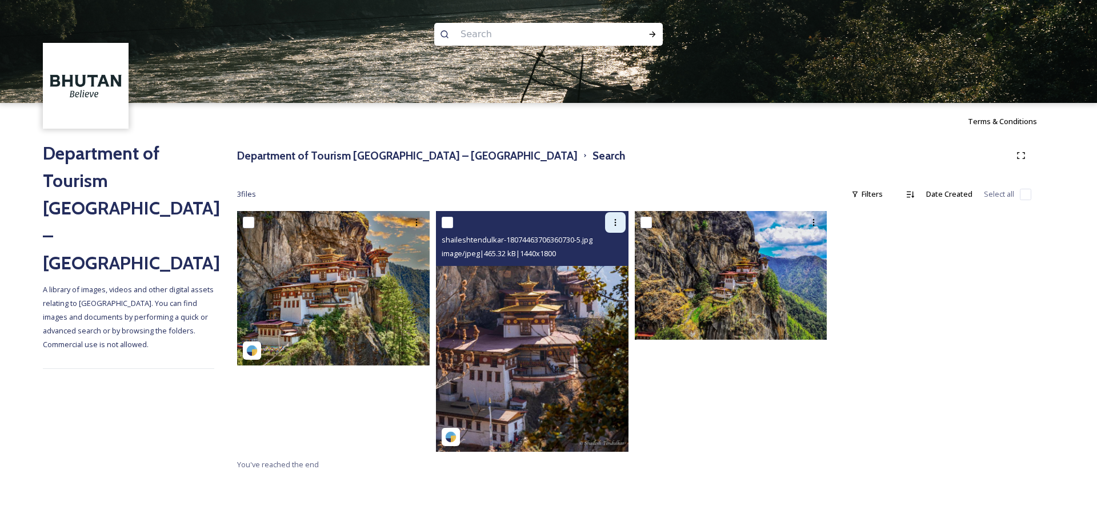
click at [617, 221] on icon at bounding box center [615, 222] width 9 height 9
click at [601, 267] on span "Download" at bounding box center [602, 269] width 35 height 11
